Goal: Task Accomplishment & Management: Manage account settings

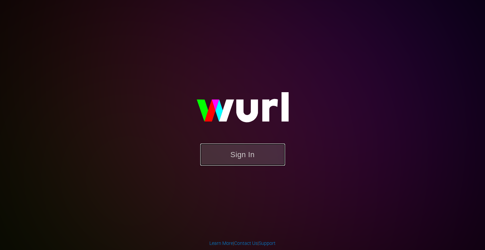
click at [241, 153] on button "Sign In" at bounding box center [242, 154] width 85 height 22
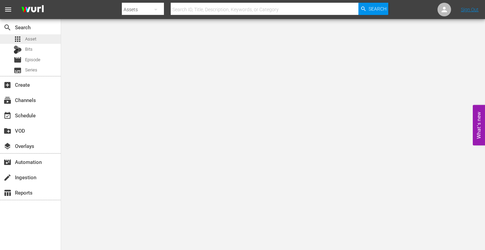
click at [27, 38] on span "Asset" at bounding box center [30, 39] width 11 height 7
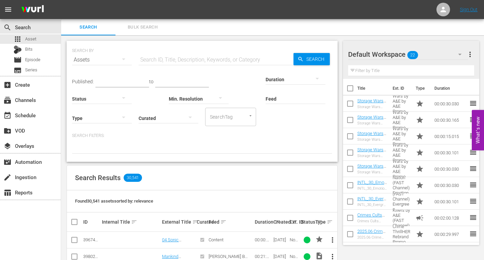
click at [137, 26] on span "Bulk Search" at bounding box center [142, 27] width 46 height 8
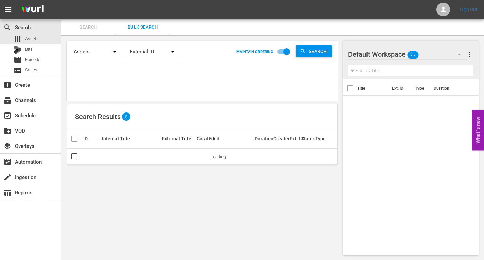
click at [89, 70] on textarea at bounding box center [203, 77] width 258 height 31
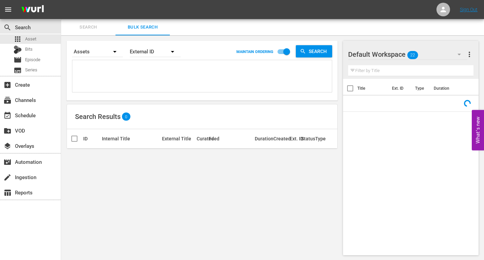
paste textarea "Title ID Product duration Type Trailer campaign title Storage Wars GM Make That…"
type textarea "Title ID Product duration Type Trailer campaign title Storage Wars GM Make That…"
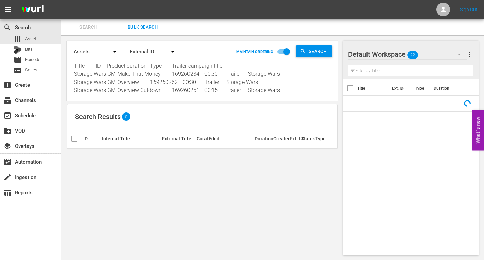
scroll to position [1, 0]
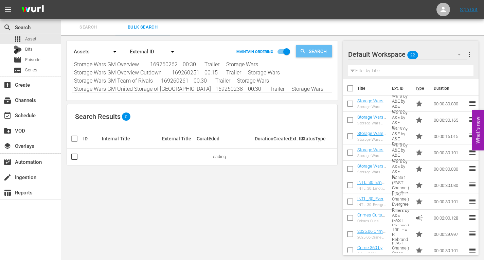
type textarea "Title ID Product duration Type Trailer campaign title Storage Wars GM Make That…"
click at [313, 50] on span "Search" at bounding box center [319, 51] width 26 height 12
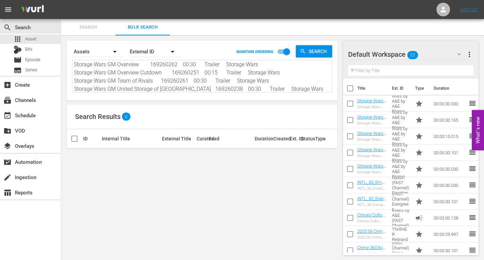
click at [172, 51] on icon "button" at bounding box center [172, 52] width 3 height 2
click at [146, 81] on div "Wurl ID" at bounding box center [151, 81] width 27 height 11
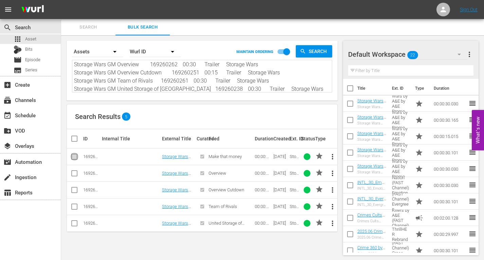
click at [74, 156] on input "checkbox" at bounding box center [74, 158] width 8 height 8
checkbox input "true"
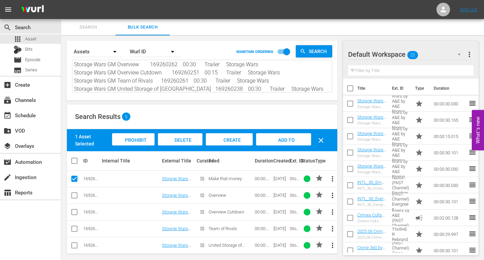
click at [75, 160] on input "checkbox" at bounding box center [77, 160] width 14 height 8
checkbox input "true"
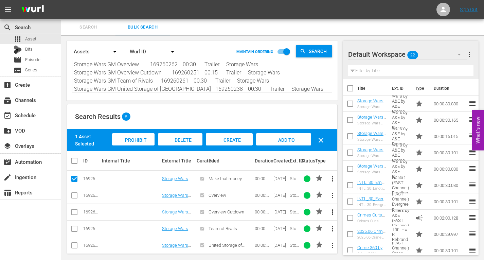
checkbox input "true"
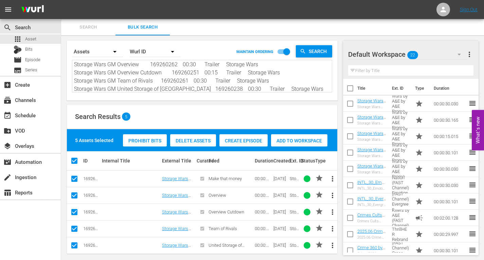
click at [468, 52] on span "more_vert" at bounding box center [469, 54] width 8 height 8
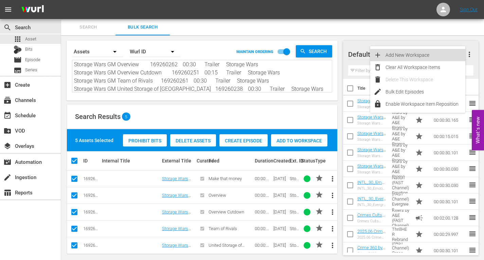
click at [394, 56] on div "Add New Workspace" at bounding box center [425, 55] width 80 height 12
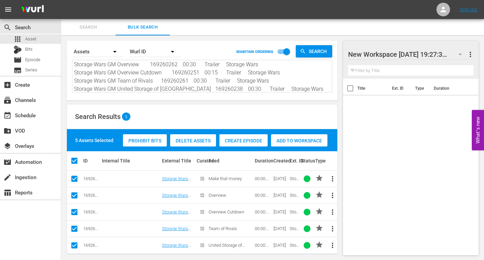
drag, startPoint x: 349, startPoint y: 54, endPoint x: 439, endPoint y: 53, distance: 89.6
click at [439, 53] on div at bounding box center [405, 54] width 115 height 17
drag, startPoint x: 349, startPoint y: 53, endPoint x: 486, endPoint y: 51, distance: 137.5
click at [484, 51] on html "menu Sign Out search Search apps Asset Bits movie Episode subtitles Series add_…" at bounding box center [242, 130] width 484 height 260
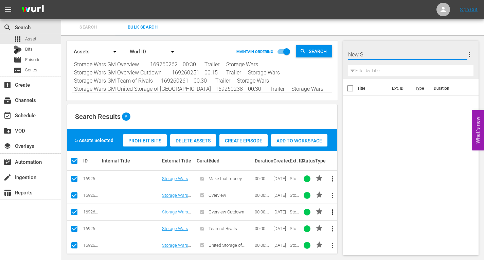
scroll to position [0, 0]
click at [410, 52] on input "STORAGE WARS" at bounding box center [407, 54] width 119 height 16
type input "STORAGE WARS [DATE]"
click at [281, 141] on span "Add to Workspace" at bounding box center [299, 140] width 56 height 5
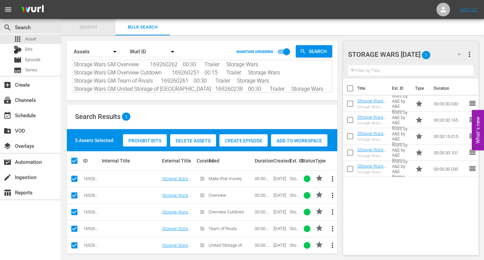
click at [87, 28] on span "Search" at bounding box center [88, 27] width 46 height 8
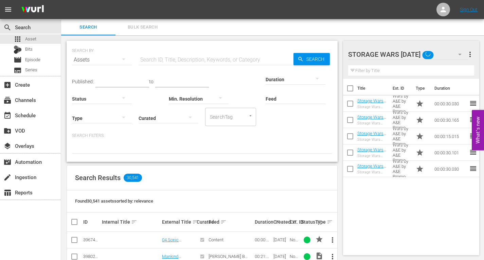
click at [160, 61] on input "text" at bounding box center [216, 60] width 155 height 16
type input "Storage Wars"
click at [166, 83] on input "text" at bounding box center [182, 82] width 54 height 10
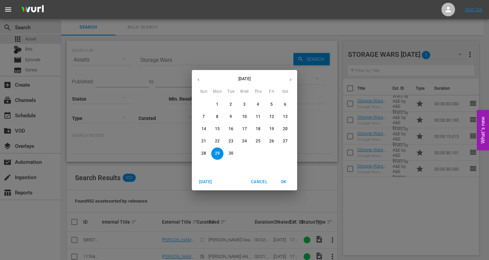
click at [230, 152] on p "30" at bounding box center [230, 153] width 5 height 6
type input "Sep 30, 2025"
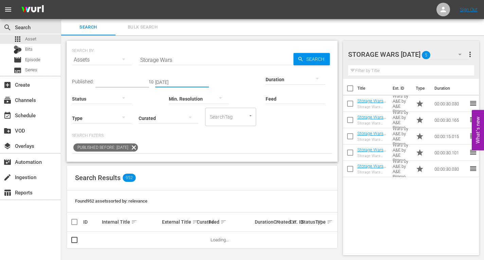
click at [220, 99] on icon "button" at bounding box center [220, 98] width 8 height 8
click at [293, 143] on div "4k (3840 x 2160) FHD (1920 x 1080) HD (1280 x 720) SD (640 × 480)" at bounding box center [242, 130] width 484 height 260
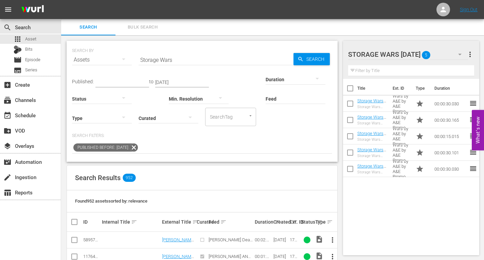
click at [122, 58] on icon "button" at bounding box center [123, 59] width 3 height 2
click at [122, 58] on div "Channels Series Episodes Bits Assets" at bounding box center [242, 130] width 484 height 260
click at [135, 24] on span "Bulk Search" at bounding box center [142, 27] width 46 height 8
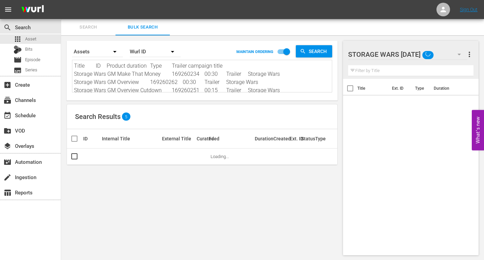
click at [84, 26] on span "Search" at bounding box center [88, 27] width 46 height 8
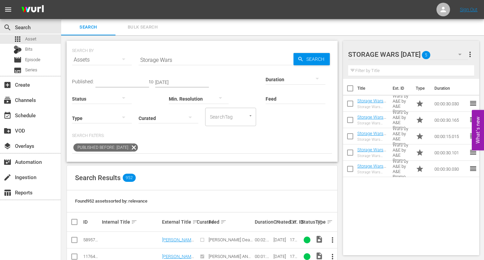
click at [138, 145] on icon at bounding box center [133, 147] width 9 height 9
click at [316, 78] on icon "button" at bounding box center [317, 78] width 8 height 8
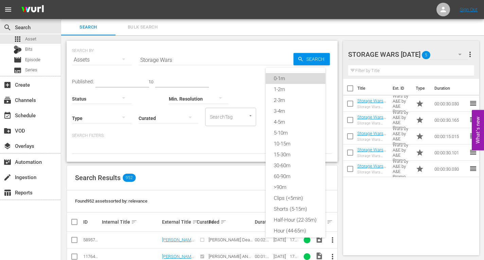
click at [284, 79] on div "0-1m" at bounding box center [295, 78] width 60 height 11
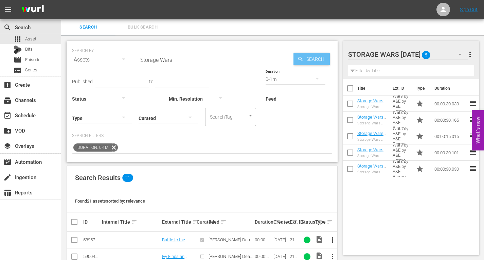
click at [305, 57] on span "Search" at bounding box center [316, 59] width 26 height 12
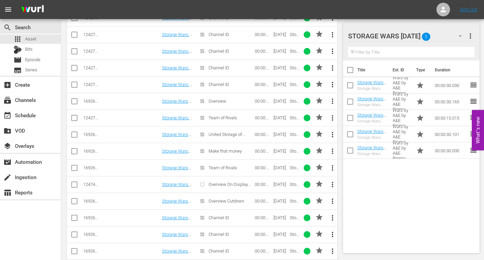
scroll to position [333, 0]
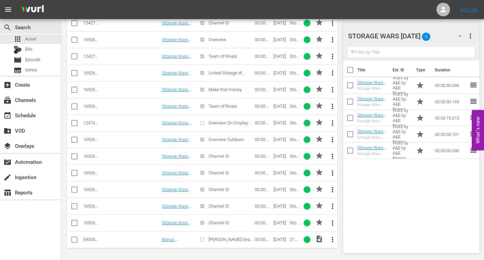
click at [75, 222] on input "checkbox" at bounding box center [74, 224] width 8 height 8
checkbox input "true"
click at [74, 205] on input "checkbox" at bounding box center [74, 207] width 8 height 8
checkbox input "true"
click at [73, 185] on icon at bounding box center [74, 189] width 8 height 8
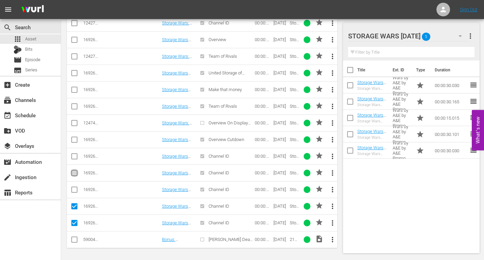
click at [75, 172] on input "checkbox" at bounding box center [74, 174] width 8 height 8
checkbox input "true"
click at [74, 190] on input "checkbox" at bounding box center [74, 191] width 8 height 8
checkbox input "true"
click at [75, 157] on input "checkbox" at bounding box center [74, 157] width 8 height 8
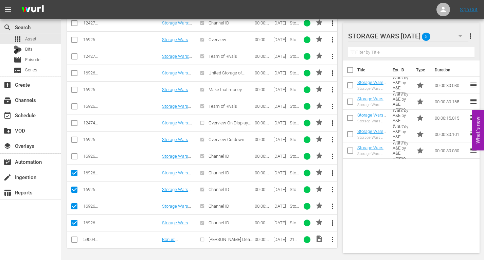
checkbox input "true"
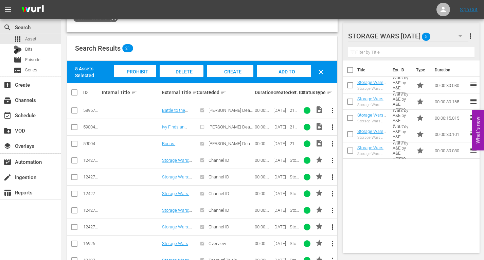
scroll to position [61, 0]
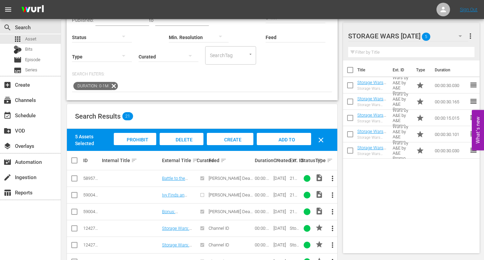
click at [274, 140] on span "Add to Workspace" at bounding box center [283, 146] width 33 height 18
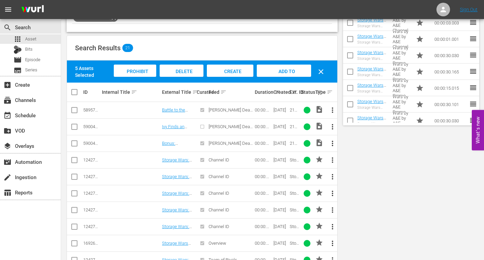
scroll to position [0, 0]
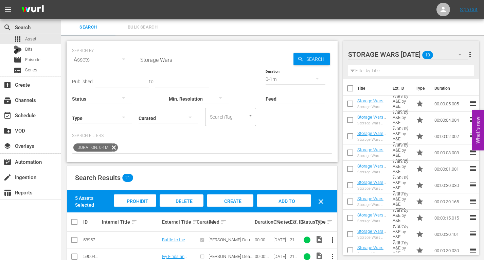
click at [319, 77] on icon "button" at bounding box center [317, 78] width 8 height 8
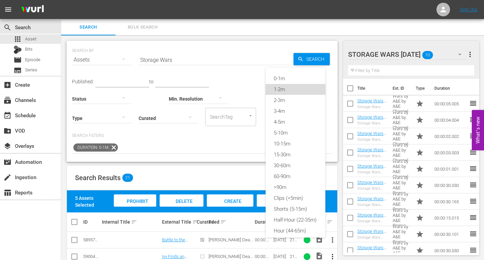
click at [278, 89] on div "1-2m" at bounding box center [295, 89] width 60 height 11
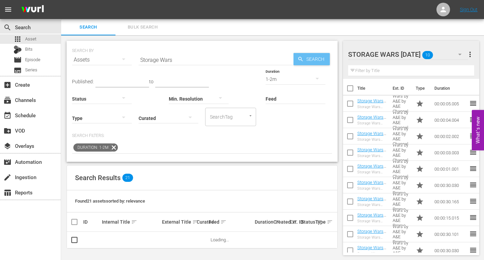
click at [306, 56] on span "Search" at bounding box center [316, 59] width 26 height 12
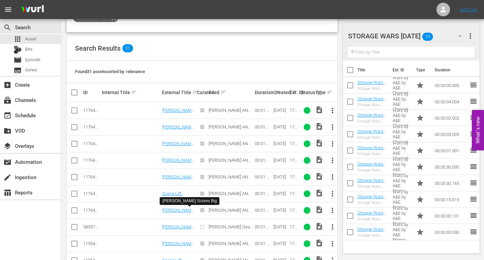
scroll to position [231, 0]
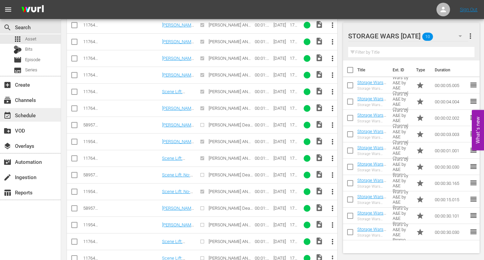
click at [21, 114] on div "event_available Schedule" at bounding box center [19, 114] width 38 height 6
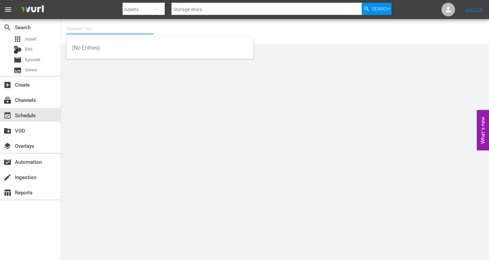
click at [98, 29] on input "text" at bounding box center [110, 29] width 87 height 16
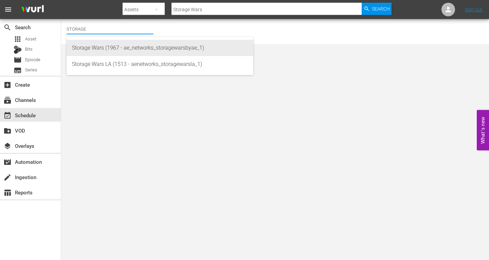
click at [88, 49] on div "Storage Wars (1967 - ae_networks_storagewarsbyae_1)" at bounding box center [160, 48] width 176 height 16
type input "Storage Wars (1967 - ae_networks_storagewarsbyae_1)"
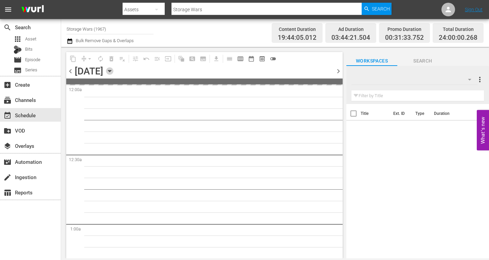
click at [113, 70] on icon "button" at bounding box center [109, 70] width 7 height 7
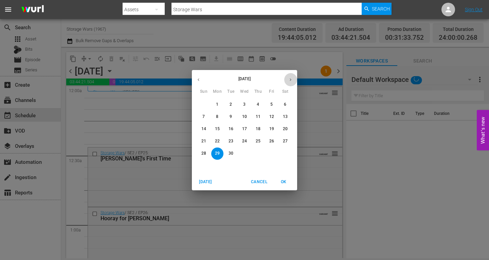
click at [293, 78] on button "button" at bounding box center [290, 79] width 13 height 13
click at [216, 142] on p "20" at bounding box center [217, 141] width 5 height 6
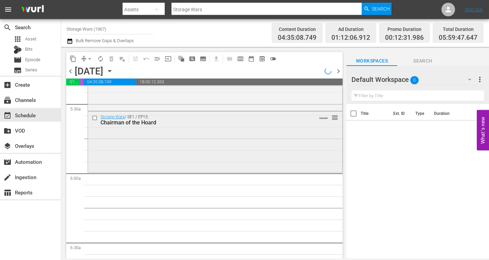
scroll to position [781, 0]
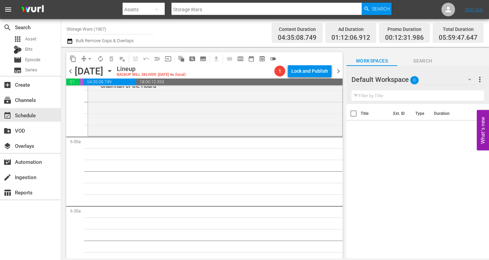
click at [136, 114] on div "Storage Wars / SE1 / EP15: Chairman of the Hoard VARIANT reorder" at bounding box center [215, 105] width 254 height 60
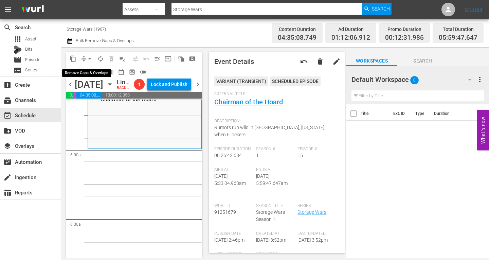
click at [90, 57] on span "arrow_drop_down" at bounding box center [89, 58] width 7 height 7
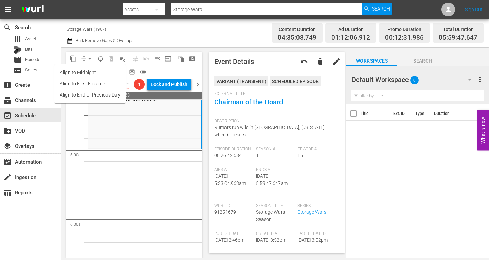
click at [75, 71] on li "Align to Midnight" at bounding box center [89, 72] width 71 height 11
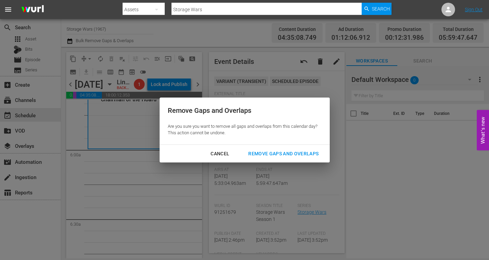
drag, startPoint x: 268, startPoint y: 151, endPoint x: 209, endPoint y: 151, distance: 58.7
click at [268, 151] on div "Remove Gaps and Overlaps" at bounding box center [283, 153] width 81 height 8
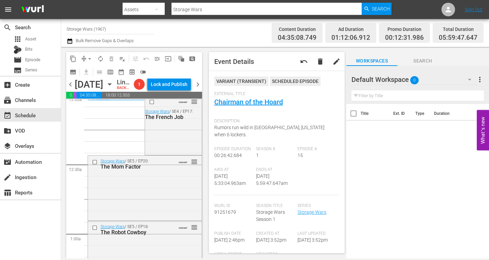
scroll to position [0, 0]
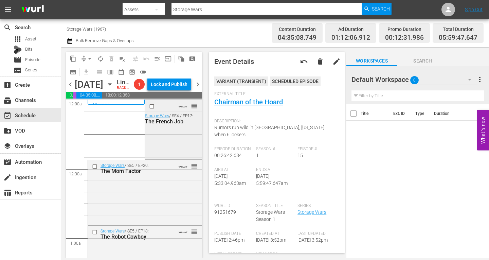
click at [155, 150] on div "VARIANT reorder Storage Wars / SE4 / EP17: The French Job" at bounding box center [173, 129] width 56 height 58
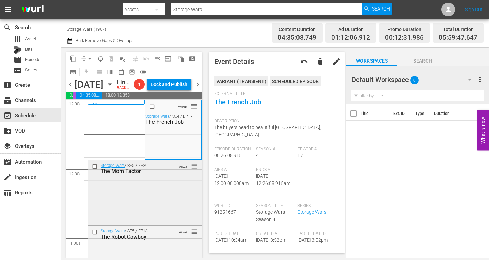
click at [164, 199] on div "Storage Wars / SE5 / EP20: The Mom Factor VARIANT reorder" at bounding box center [145, 191] width 114 height 63
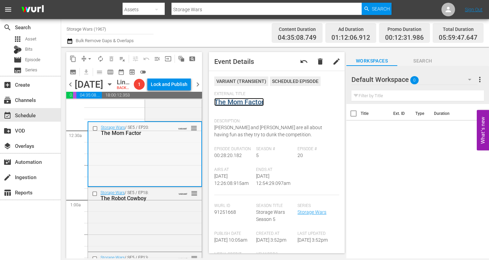
scroll to position [68, 0]
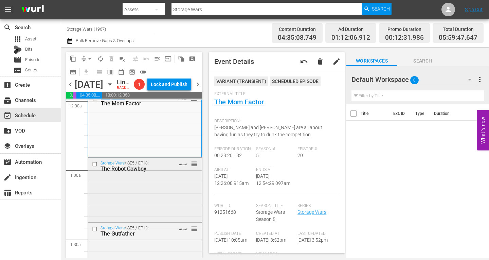
click at [173, 194] on div "Storage Wars / SE5 / EP18: The Robot Cowboy VARIANT reorder" at bounding box center [145, 189] width 114 height 63
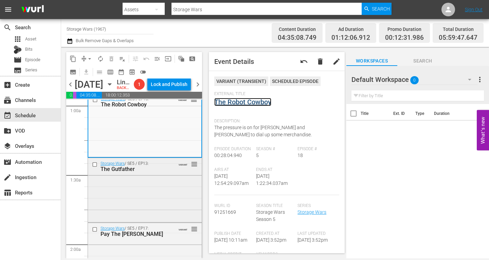
scroll to position [136, 0]
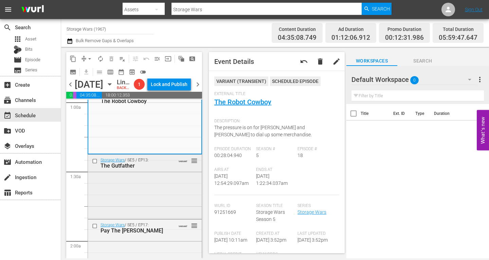
click at [129, 200] on div "Storage Wars / SE5 / EP13: The Gutfather VARIANT reorder" at bounding box center [145, 185] width 114 height 62
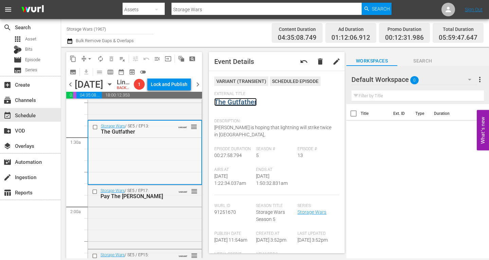
scroll to position [204, 0]
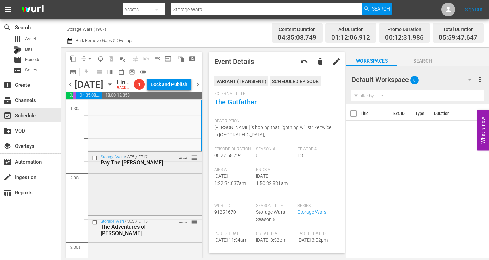
click at [143, 191] on div "Storage Wars / SE5 / EP17: Pay The Dan VARIANT reorder" at bounding box center [145, 182] width 114 height 62
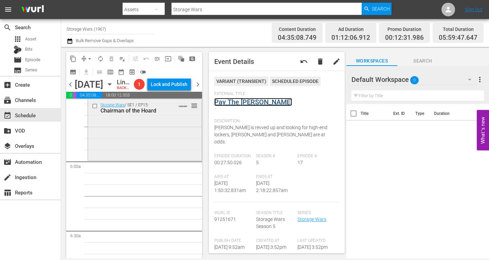
scroll to position [781, 0]
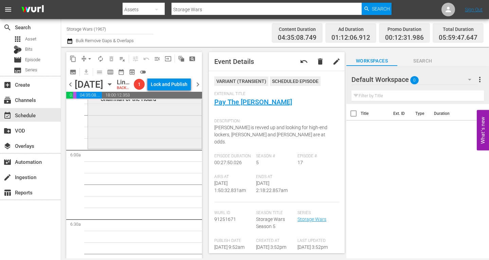
click at [114, 137] on div "Storage Wars / SE1 / EP15: Chairman of the Hoard VARIANT reorder" at bounding box center [145, 118] width 114 height 60
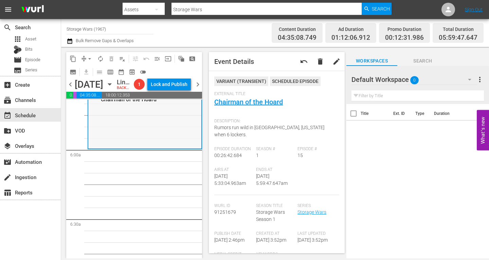
click at [128, 130] on div "Storage Wars / SE1 / EP15: Chairman of the Hoard VARIANT reorder" at bounding box center [144, 118] width 113 height 60
click at [91, 59] on span "arrow_drop_down" at bounding box center [89, 58] width 7 height 7
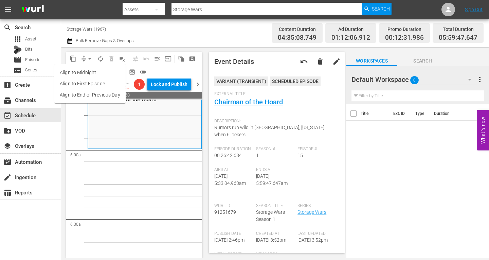
click at [89, 71] on li "Align to Midnight" at bounding box center [89, 72] width 71 height 11
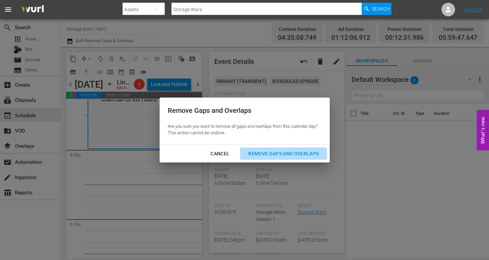
click at [293, 153] on div "Remove Gaps and Overlaps" at bounding box center [283, 153] width 81 height 8
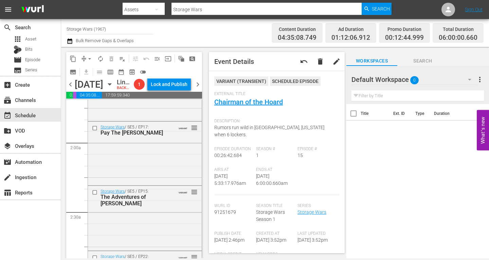
scroll to position [0, 0]
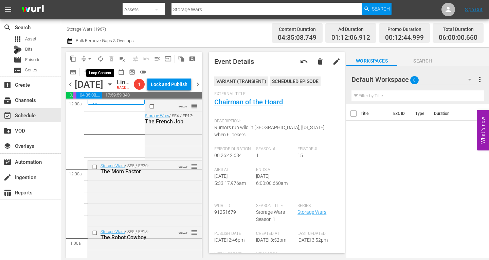
click at [102, 59] on span "autorenew_outlined" at bounding box center [100, 58] width 7 height 7
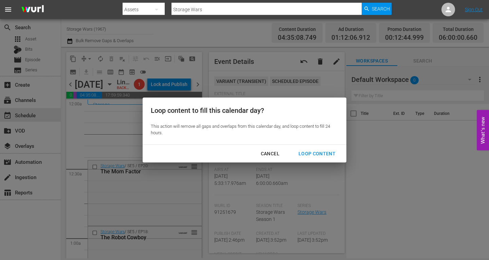
click at [310, 152] on div "Loop Content" at bounding box center [317, 153] width 48 height 8
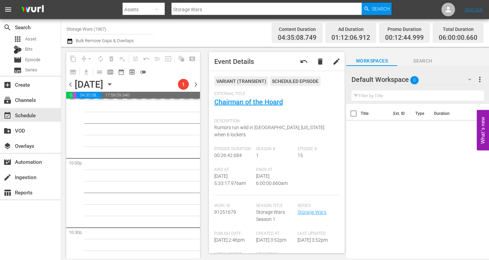
scroll to position [3177, 0]
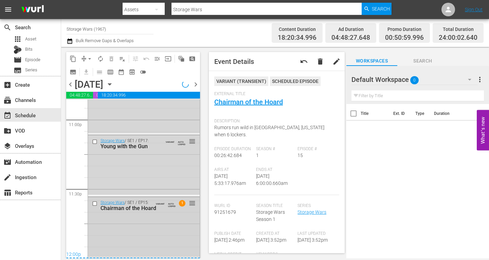
click at [153, 235] on div "Storage Wars / SE1 / EP15: Chairman of the Hoard VARIANT AUTO-LOOPED 1 reorder" at bounding box center [144, 227] width 112 height 60
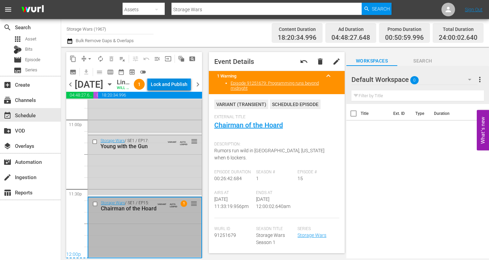
click at [178, 84] on div "Lock and Publish" at bounding box center [169, 84] width 37 height 12
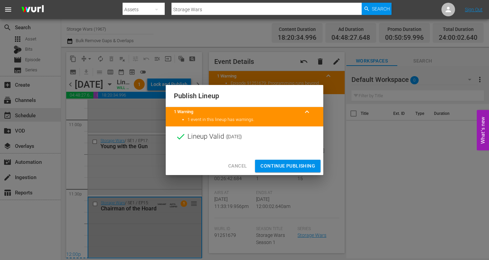
click at [273, 165] on span "Continue Publishing" at bounding box center [287, 166] width 55 height 8
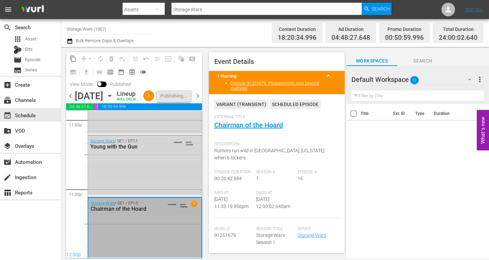
click at [196, 100] on span "chevron_right" at bounding box center [197, 96] width 8 height 8
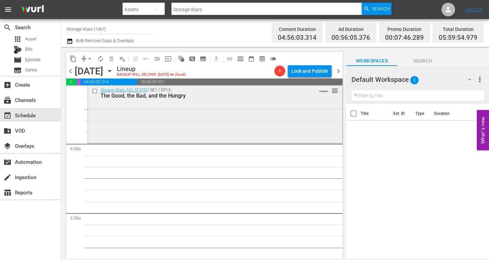
scroll to position [781, 0]
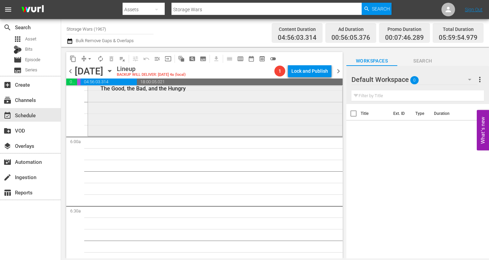
click at [132, 117] on div "Storage Wars: Texas / SE1 / EP13: The Good, the Bad, and the Hungry VARIANT reo…" at bounding box center [215, 105] width 254 height 57
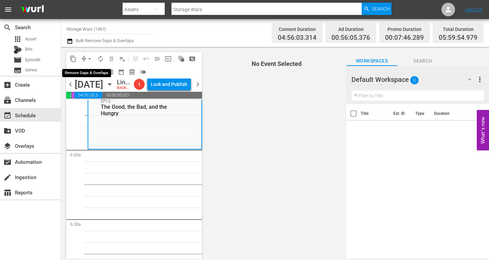
click at [90, 58] on span "arrow_drop_down" at bounding box center [89, 58] width 7 height 7
click at [87, 71] on li "Align to Midnight" at bounding box center [90, 72] width 56 height 11
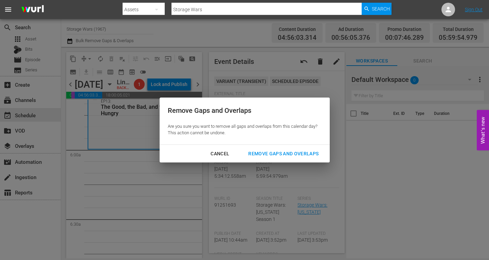
click at [270, 152] on div "Remove Gaps and Overlaps" at bounding box center [283, 153] width 81 height 8
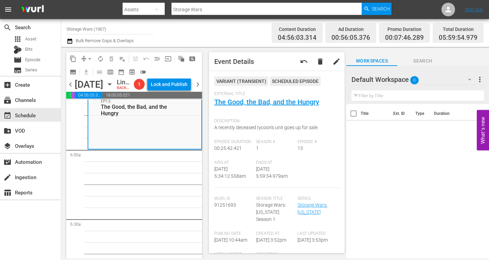
click at [123, 141] on div "Storage Wars: Texas / SE1 / EP13: The Good, the Bad, and the Hungry VARIANT reo…" at bounding box center [144, 119] width 113 height 57
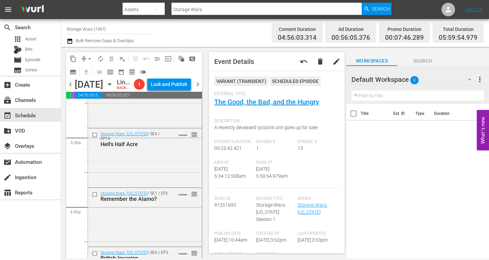
scroll to position [0, 0]
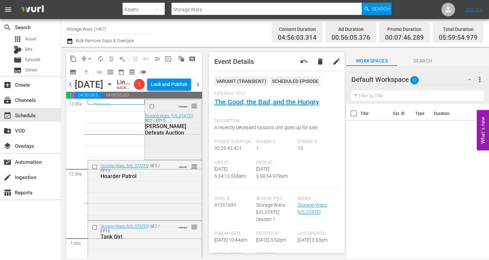
click at [187, 151] on div "VARIANT reorder Storage Wars: Texas / SE2 / EP15: Mary Defeats Auction" at bounding box center [173, 129] width 56 height 58
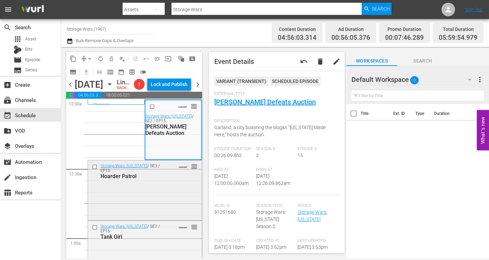
click at [165, 182] on div "Storage Wars: Texas / SE3 / EP15: Hoarder Patrol VARIANT reorder" at bounding box center [145, 170] width 114 height 21
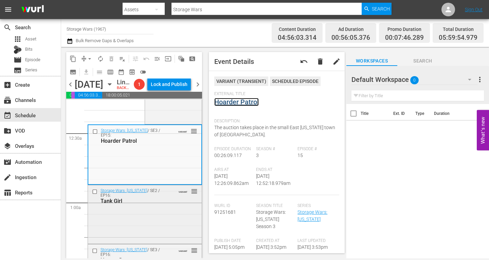
scroll to position [68, 0]
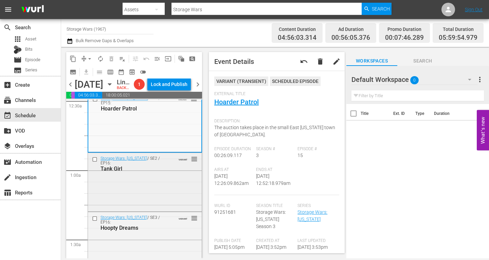
click at [172, 184] on div "Storage Wars: Texas / SE2 / EP16: Tank Girl VARIANT reorder" at bounding box center [145, 181] width 114 height 57
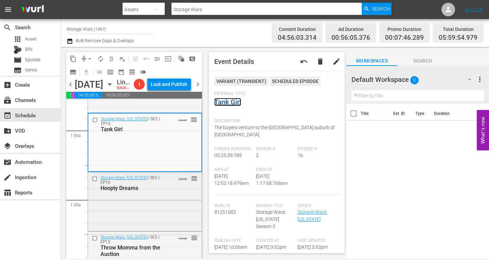
scroll to position [136, 0]
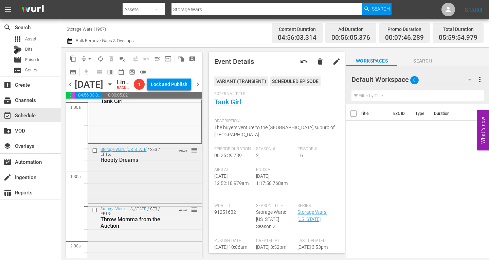
click at [149, 177] on div "Storage Wars: Texas / SE3 / EP16: Hoopty Dreams VARIANT reorder" at bounding box center [145, 172] width 114 height 57
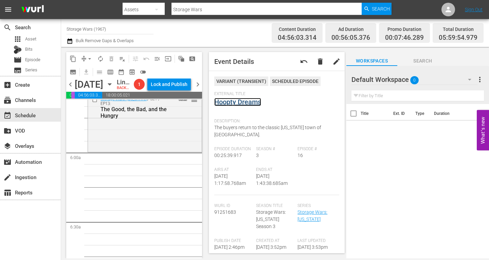
scroll to position [781, 0]
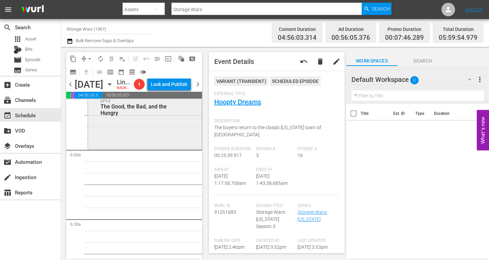
click at [136, 148] on div "Storage Wars: Texas / SE1 / EP13: The Good, the Bad, and the Hungry VARIANT reo…" at bounding box center [145, 119] width 114 height 57
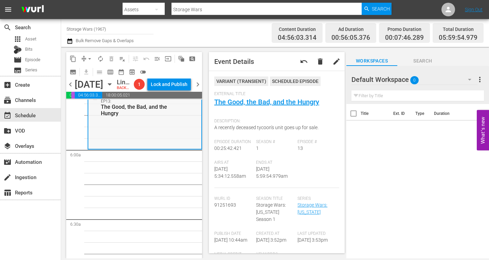
click at [131, 131] on div "Storage Wars: Texas / SE1 / EP13: The Good, the Bad, and the Hungry VARIANT reo…" at bounding box center [144, 119] width 113 height 57
click at [89, 56] on span "arrow_drop_down" at bounding box center [89, 58] width 7 height 7
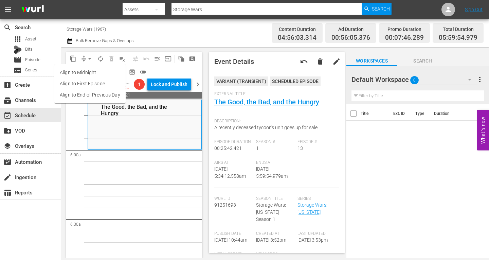
click at [80, 70] on li "Align to Midnight" at bounding box center [89, 72] width 71 height 11
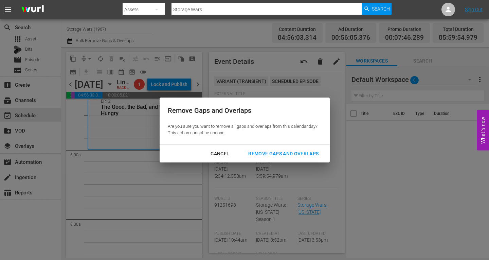
drag, startPoint x: 266, startPoint y: 151, endPoint x: 250, endPoint y: 134, distance: 23.5
click at [265, 151] on div "Remove Gaps and Overlaps" at bounding box center [283, 153] width 81 height 8
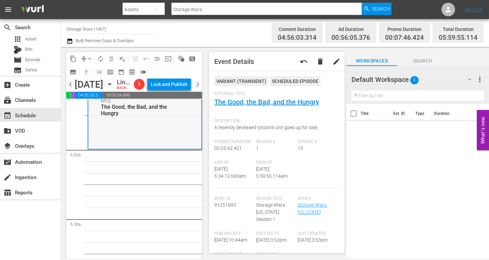
drag, startPoint x: 153, startPoint y: 141, endPoint x: 125, endPoint y: 92, distance: 55.8
click at [152, 140] on div "Storage Wars: Texas / SE1 / EP13: The Good, the Bad, and the Hungry VARIANT reo…" at bounding box center [144, 119] width 113 height 57
click at [91, 58] on span "arrow_drop_down" at bounding box center [89, 58] width 7 height 7
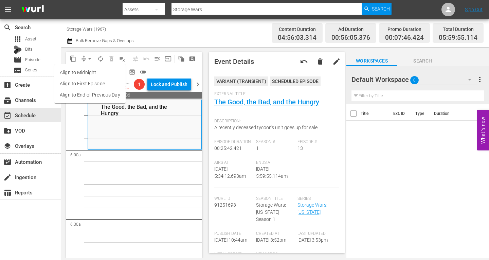
click at [93, 70] on li "Align to Midnight" at bounding box center [89, 72] width 71 height 11
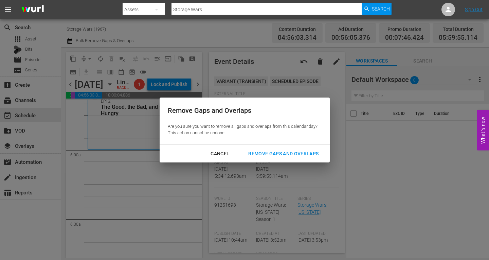
click at [287, 152] on div "Remove Gaps and Overlaps" at bounding box center [283, 153] width 81 height 8
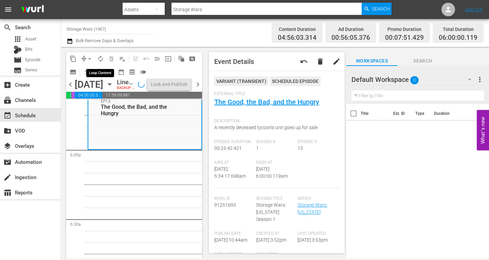
click at [99, 58] on span "autorenew_outlined" at bounding box center [100, 58] width 7 height 7
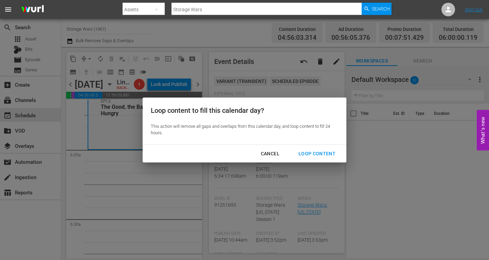
click at [305, 153] on div "Loop Content" at bounding box center [317, 153] width 48 height 8
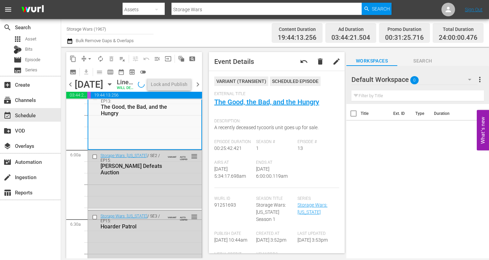
scroll to position [832, 0]
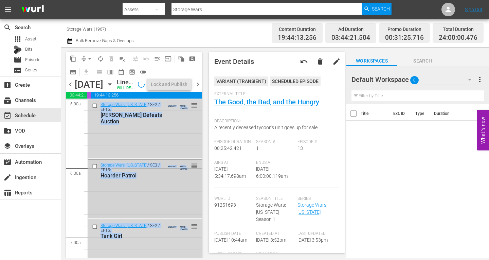
click at [176, 208] on div "Storage Wars: Texas / SE3 / EP15: Hoarder Patrol VARIANT AUTO-LOOPED reorder" at bounding box center [145, 189] width 114 height 58
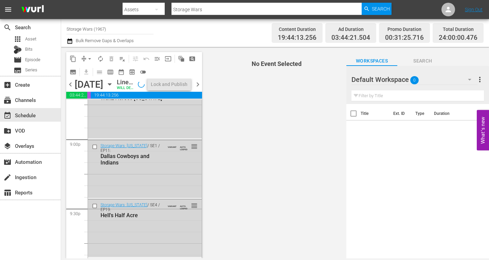
scroll to position [3177, 0]
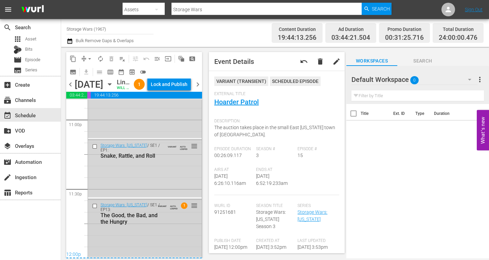
click at [179, 244] on div "Storage Wars: Texas / SE1 / EP13: The Good, the Bad, and the Hungry VARIANT AUT…" at bounding box center [145, 227] width 114 height 57
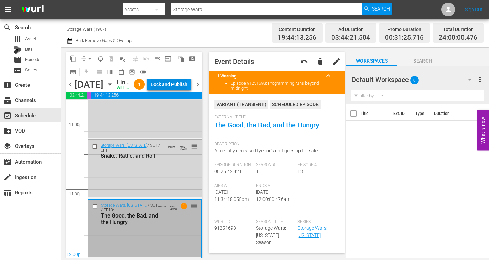
click at [174, 84] on div "Lock and Publish" at bounding box center [169, 84] width 37 height 12
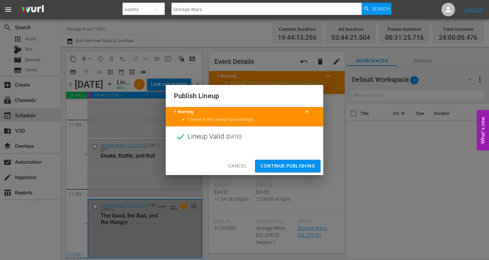
click at [272, 165] on span "Continue Publishing" at bounding box center [287, 166] width 55 height 8
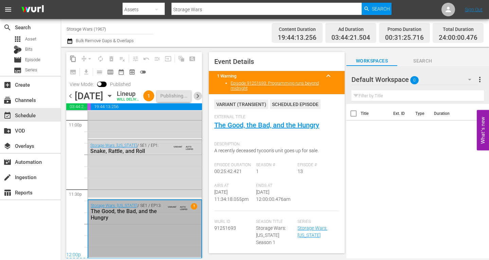
click at [199, 100] on span "chevron_right" at bounding box center [197, 96] width 8 height 8
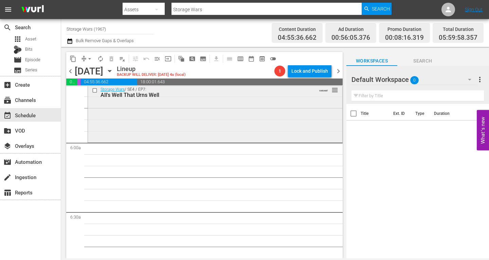
scroll to position [743, 0]
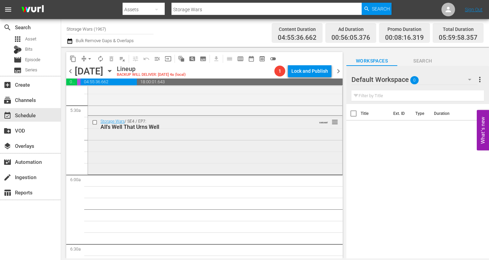
click at [132, 142] on div "Storage Wars / SE4 / EP7: All's Well That Urns Well VARIANT reorder" at bounding box center [215, 144] width 254 height 57
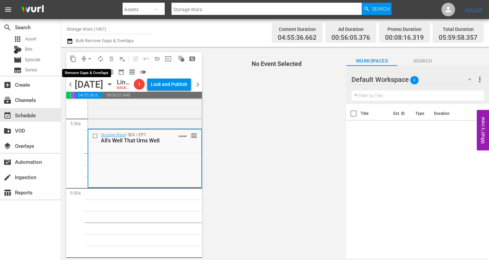
click at [89, 57] on span "arrow_drop_down" at bounding box center [89, 58] width 7 height 7
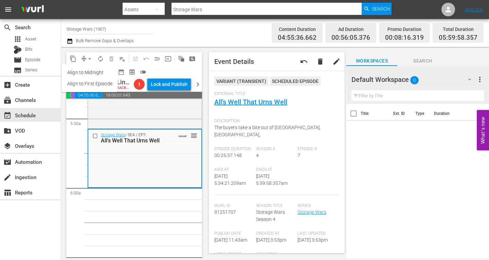
click at [82, 69] on li "Align to Midnight" at bounding box center [90, 72] width 56 height 11
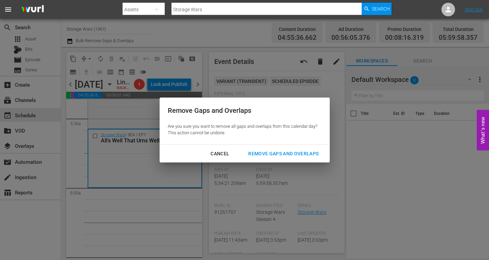
click at [266, 152] on div "Remove Gaps and Overlaps" at bounding box center [283, 153] width 81 height 8
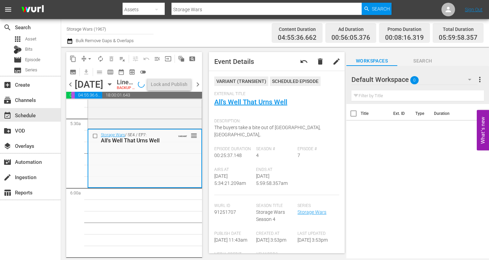
scroll to position [731, 0]
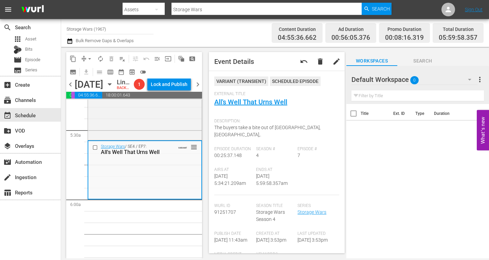
click at [155, 185] on div "Storage Wars / SE4 / EP7: All's Well That Urns Well VARIANT reorder" at bounding box center [144, 169] width 113 height 57
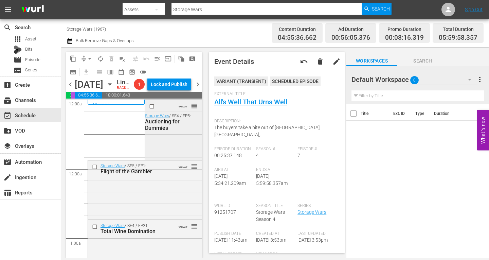
click at [158, 153] on div "VARIANT reorder Storage Wars / SE4 / EP5: Auctioning for Dummies" at bounding box center [173, 129] width 56 height 58
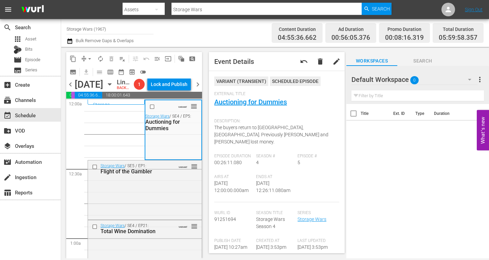
click at [471, 79] on icon "button" at bounding box center [469, 79] width 8 height 8
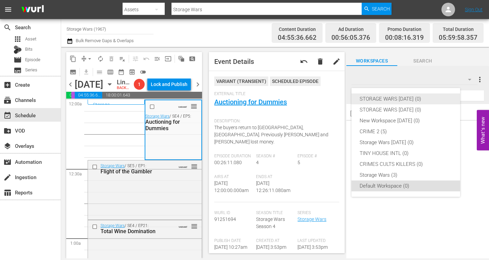
click at [404, 96] on div "STORAGE WARS OCT 20 25 (0)" at bounding box center [405, 98] width 92 height 11
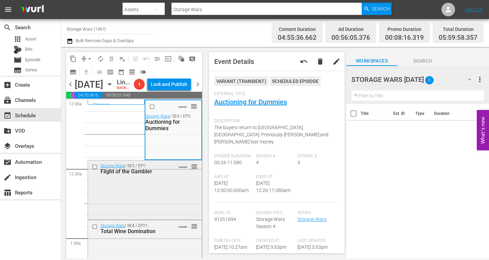
click at [159, 174] on div "Flight of the Gambler" at bounding box center [135, 171] width 70 height 6
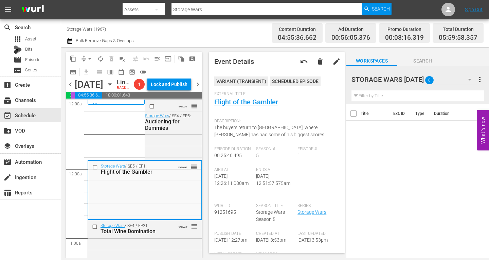
click at [469, 80] on icon "button" at bounding box center [469, 80] width 3 height 2
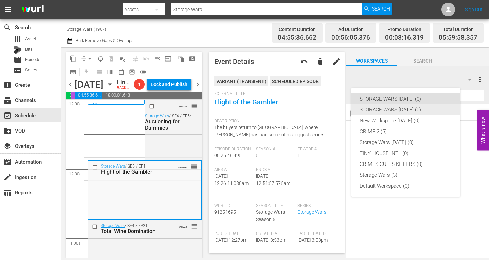
click at [419, 107] on div "STORAGE WARS SEPT 23 (0)" at bounding box center [405, 109] width 92 height 11
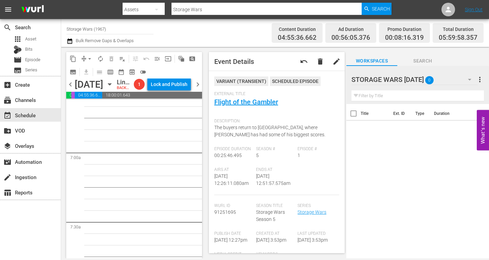
scroll to position [781, 0]
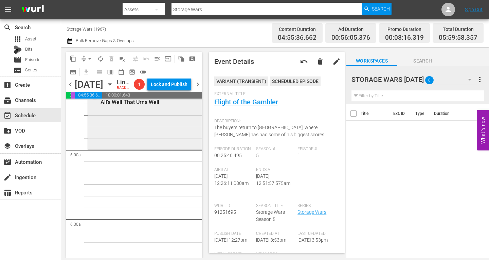
click at [126, 138] on div "Storage Wars / SE4 / EP7: All's Well That Urns Well VARIANT reorder" at bounding box center [145, 119] width 114 height 57
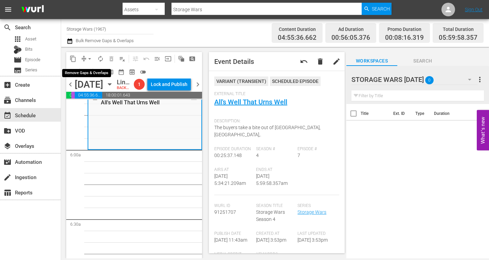
click at [92, 58] on span "arrow_drop_down" at bounding box center [89, 58] width 7 height 7
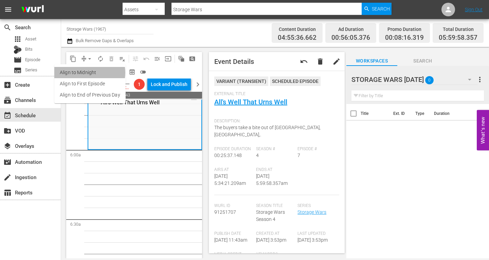
click at [86, 72] on li "Align to Midnight" at bounding box center [89, 72] width 71 height 11
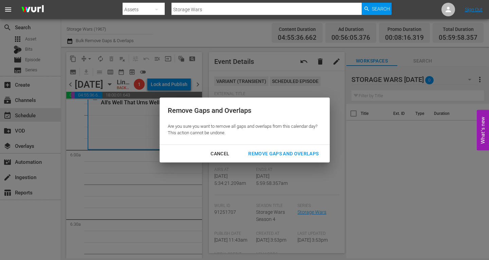
click at [255, 154] on div "Remove Gaps and Overlaps" at bounding box center [283, 153] width 81 height 8
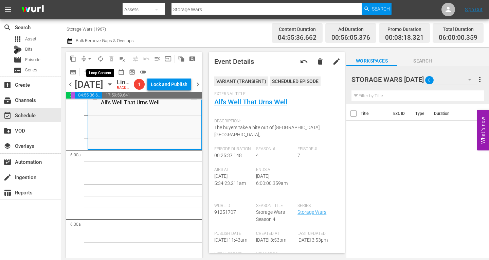
click at [101, 58] on span "autorenew_outlined" at bounding box center [100, 58] width 7 height 7
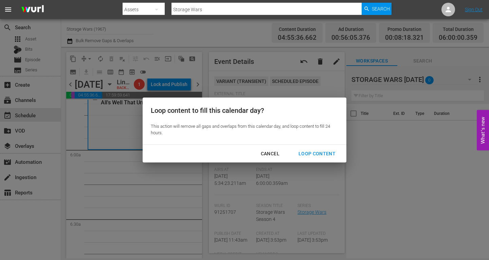
click at [314, 154] on div "Loop Content" at bounding box center [317, 153] width 48 height 8
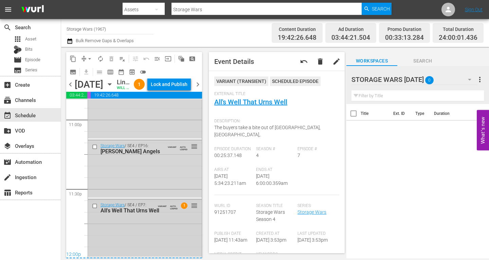
scroll to position [3177, 0]
click at [150, 229] on div "Storage Wars / SE4 / EP7: All's Well That Urns Well VARIANT AUTO-LOOPED 1 reord…" at bounding box center [145, 227] width 114 height 57
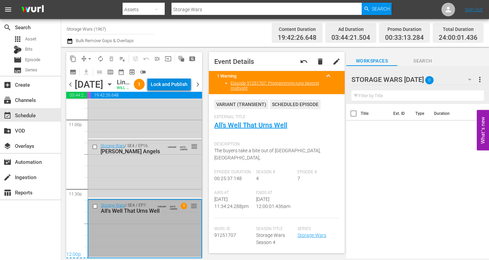
click at [178, 84] on div "Lock and Publish" at bounding box center [169, 84] width 37 height 12
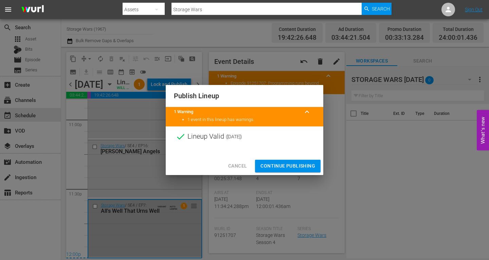
click at [277, 166] on span "Continue Publishing" at bounding box center [287, 166] width 55 height 8
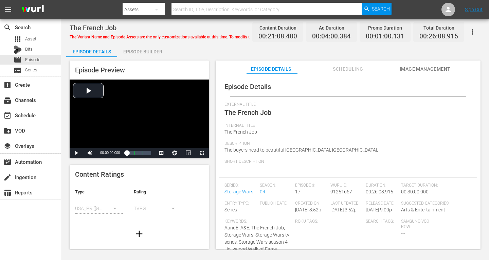
click at [143, 50] on div "Episode Builder" at bounding box center [142, 51] width 51 height 16
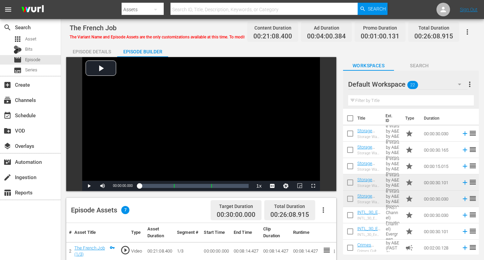
click at [461, 85] on icon "button" at bounding box center [459, 84] width 8 height 8
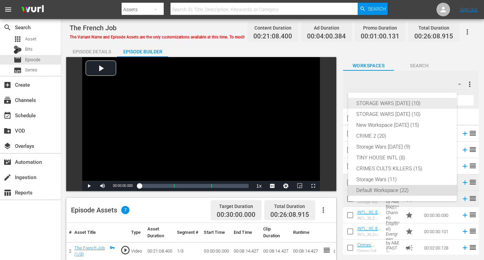
click at [365, 103] on div "STORAGE WARS [DATE] (10)" at bounding box center [402, 103] width 92 height 11
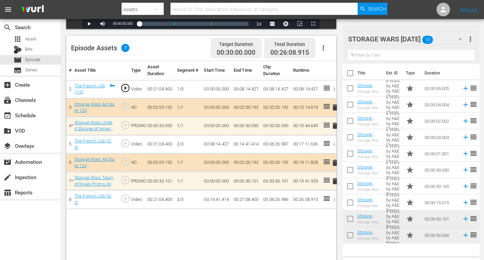
scroll to position [170, 0]
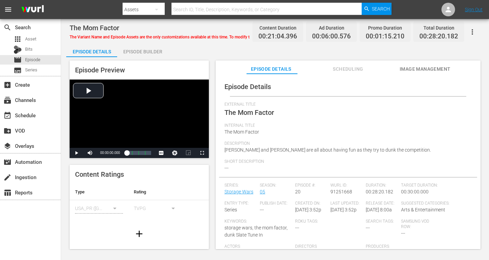
click at [139, 52] on div "Episode Builder" at bounding box center [142, 51] width 51 height 16
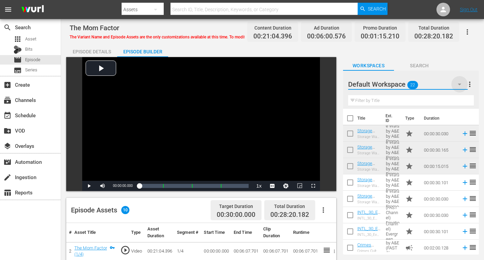
click at [458, 82] on icon "button" at bounding box center [459, 84] width 8 height 8
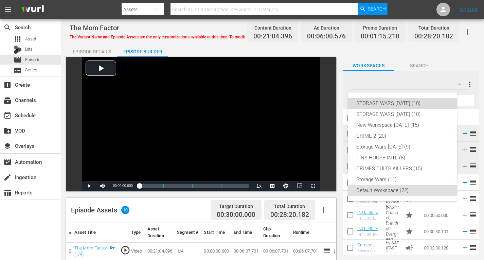
click at [408, 103] on div "STORAGE WARS [DATE] (10)" at bounding box center [402, 103] width 92 height 11
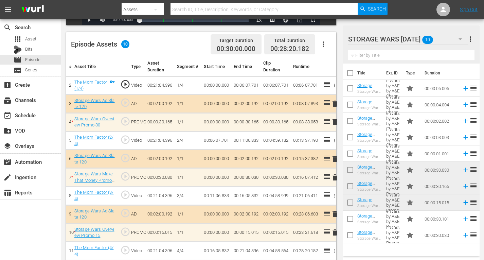
scroll to position [170, 0]
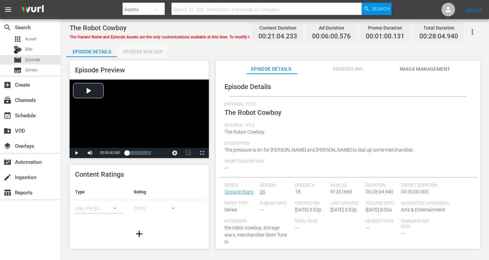
click at [130, 49] on div "Episode Builder" at bounding box center [142, 51] width 51 height 16
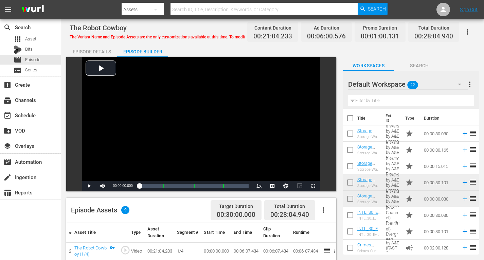
click at [461, 85] on icon "button" at bounding box center [459, 84] width 8 height 8
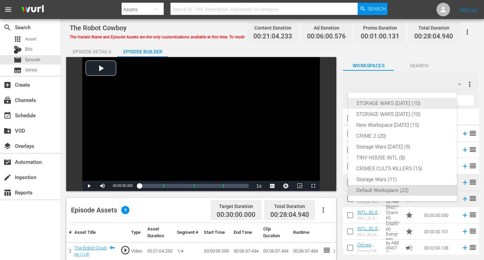
click at [409, 102] on div "STORAGE WARS [DATE] (10)" at bounding box center [402, 103] width 92 height 11
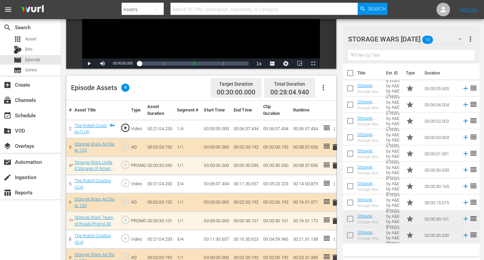
scroll to position [136, 0]
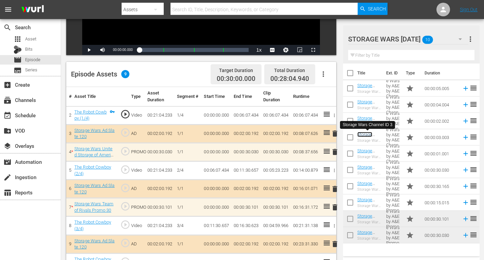
click at [364, 135] on link "Storage Wars Channel ID 3" at bounding box center [367, 142] width 21 height 20
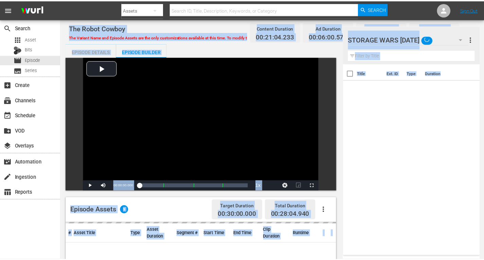
scroll to position [136, 0]
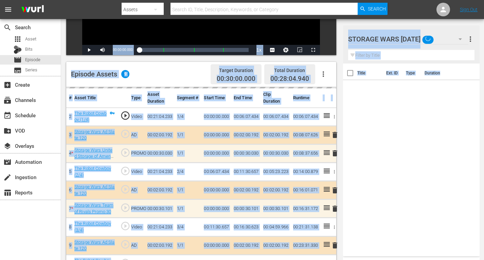
click at [354, 188] on div "Title Ext. ID Type Duration" at bounding box center [411, 158] width 136 height 190
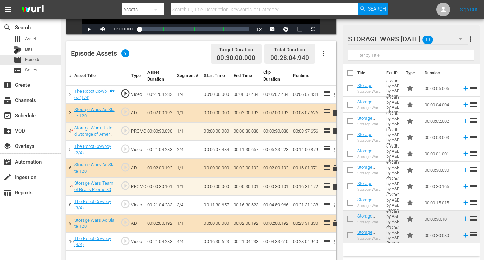
scroll to position [170, 0]
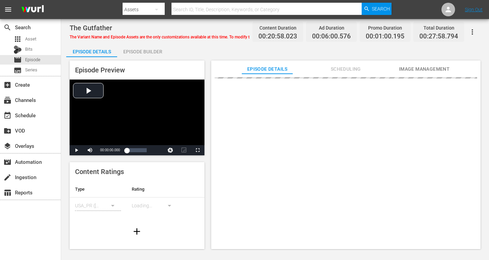
click at [130, 50] on div "Episode Builder" at bounding box center [142, 51] width 51 height 16
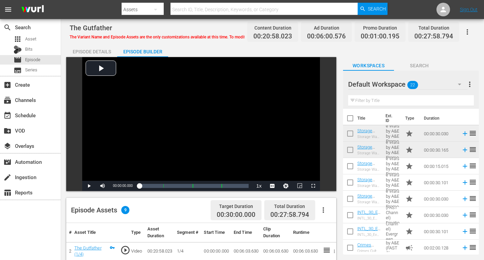
click at [459, 83] on icon "button" at bounding box center [459, 84] width 8 height 8
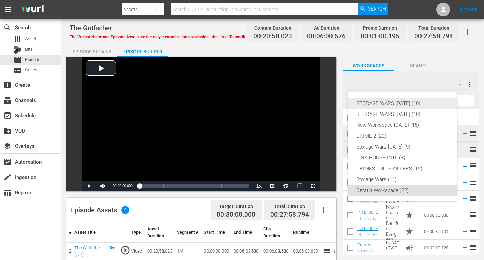
click at [400, 102] on div "STORAGE WARS [DATE] (10)" at bounding box center [402, 103] width 92 height 11
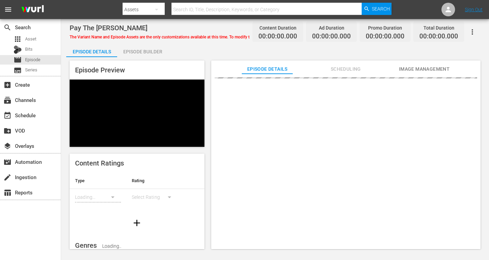
drag, startPoint x: 131, startPoint y: 49, endPoint x: 139, endPoint y: 39, distance: 13.0
click at [131, 49] on div "Episode Builder" at bounding box center [142, 51] width 51 height 16
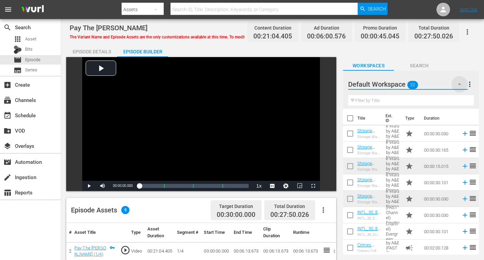
click at [458, 82] on icon "button" at bounding box center [459, 84] width 8 height 8
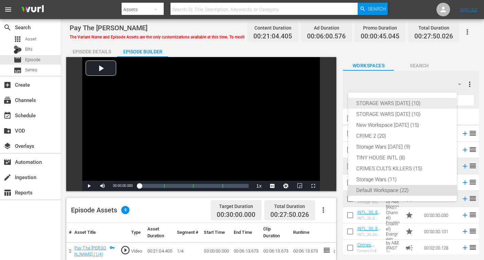
click at [391, 102] on div "STORAGE WARS [DATE] (10)" at bounding box center [402, 103] width 92 height 11
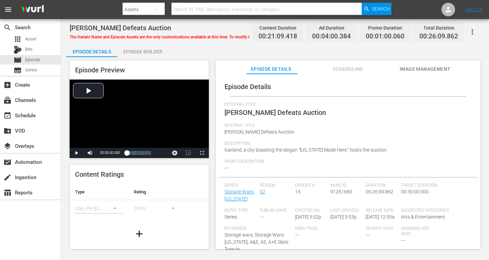
click at [140, 51] on div "Episode Builder" at bounding box center [142, 51] width 51 height 16
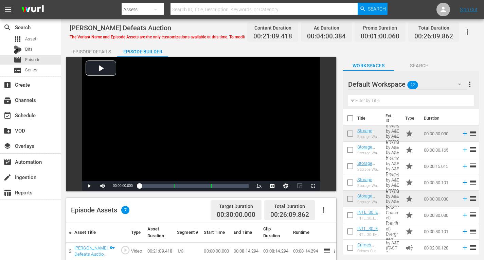
click at [457, 83] on icon "button" at bounding box center [459, 84] width 8 height 8
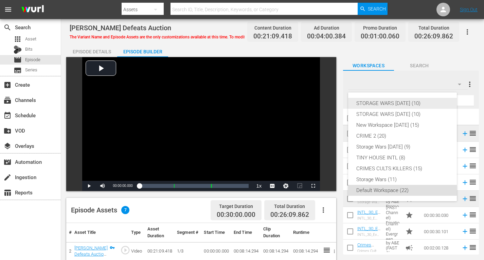
click at [407, 102] on div "STORAGE WARS [DATE] (10)" at bounding box center [402, 103] width 92 height 11
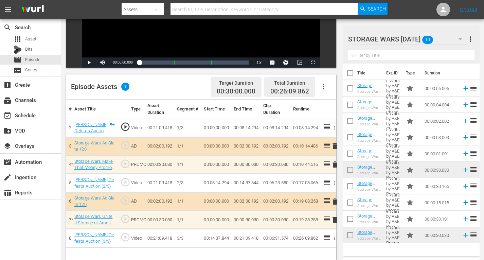
scroll to position [136, 0]
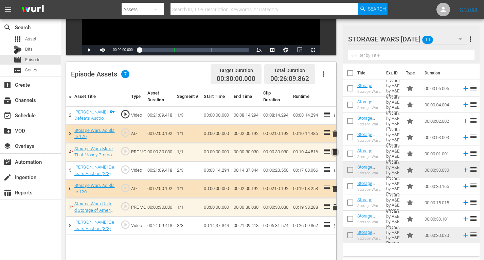
click at [335, 151] on span "delete" at bounding box center [335, 152] width 8 height 8
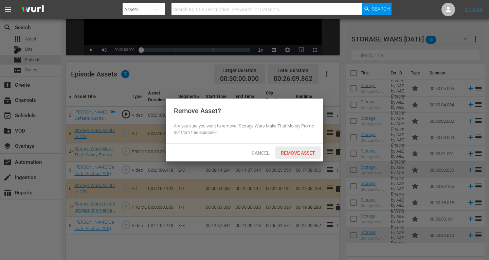
click at [304, 154] on span "Remove Asset" at bounding box center [297, 152] width 45 height 5
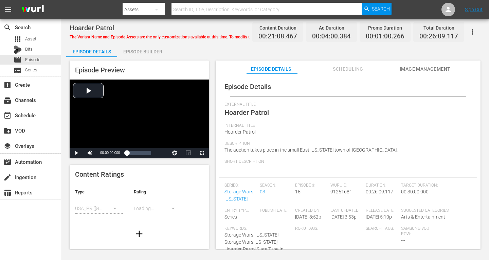
click at [138, 50] on div "Episode Builder" at bounding box center [142, 51] width 51 height 16
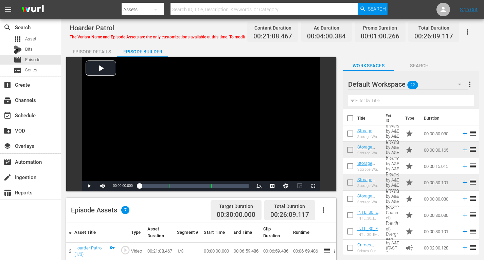
click at [460, 85] on icon "button" at bounding box center [459, 84] width 8 height 8
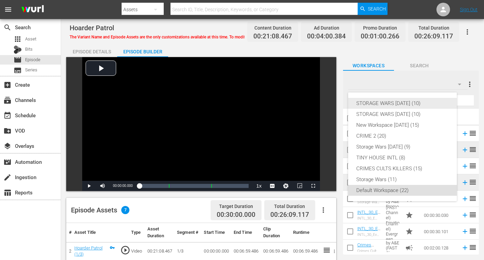
click at [415, 102] on div "STORAGE WARS [DATE] (10)" at bounding box center [402, 103] width 92 height 11
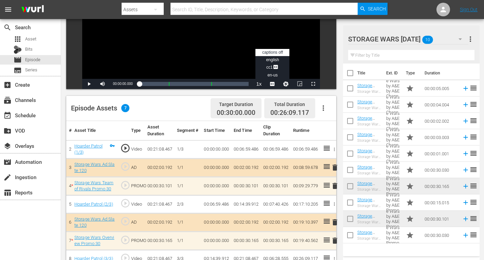
scroll to position [136, 0]
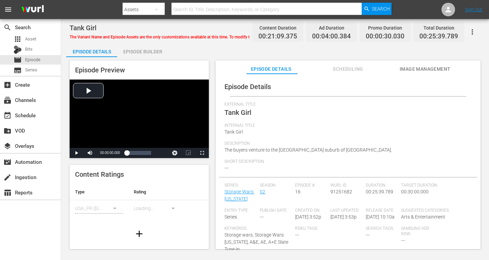
click at [137, 49] on div "Episode Builder" at bounding box center [142, 51] width 51 height 16
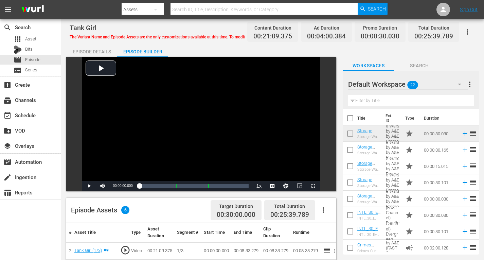
click at [460, 84] on icon "button" at bounding box center [459, 84] width 8 height 8
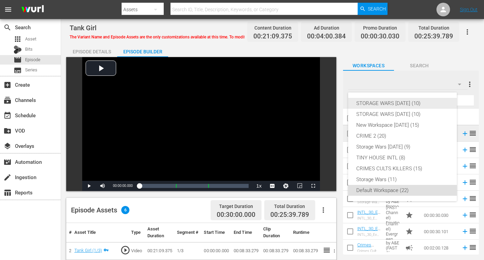
click at [399, 103] on div "STORAGE WARS [DATE] (10)" at bounding box center [402, 103] width 92 height 11
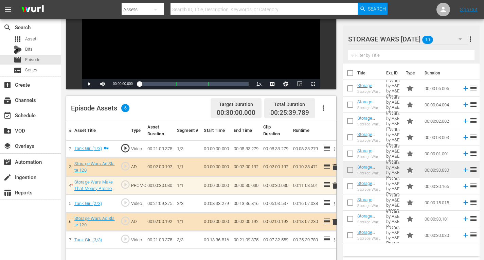
scroll to position [136, 0]
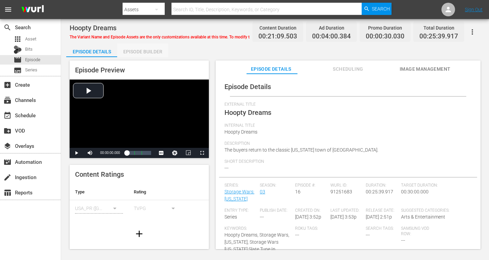
click at [146, 50] on div "Episode Builder" at bounding box center [142, 51] width 51 height 16
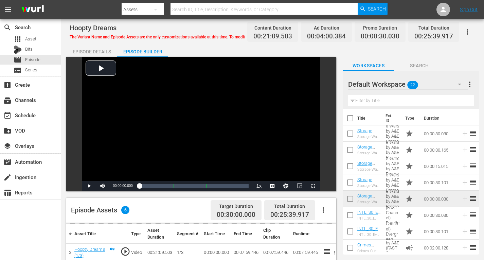
click at [456, 85] on icon "button" at bounding box center [459, 84] width 8 height 8
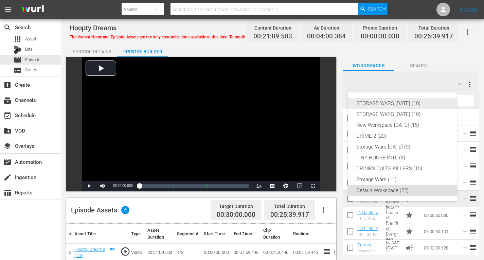
click at [424, 100] on div "STORAGE WARS [DATE] (10)" at bounding box center [402, 103] width 92 height 11
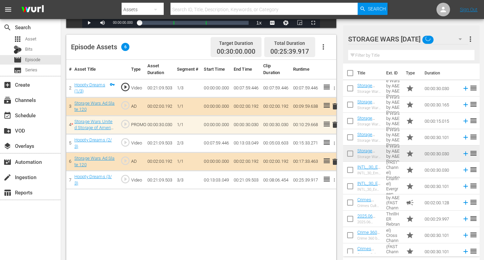
scroll to position [170, 0]
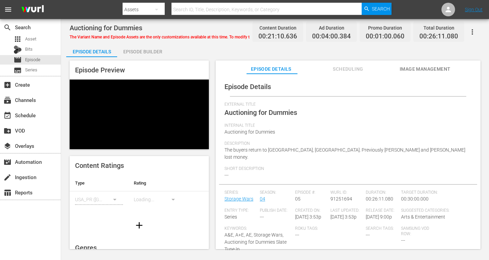
click at [140, 50] on div "Episode Builder" at bounding box center [142, 51] width 51 height 16
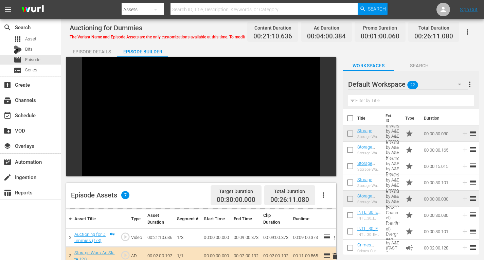
click at [458, 82] on icon "button" at bounding box center [459, 84] width 8 height 8
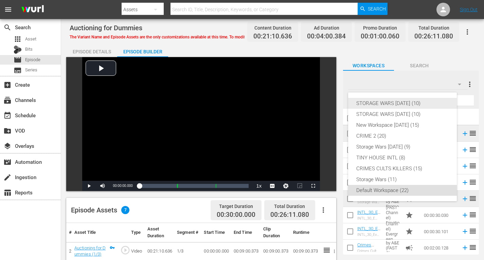
click at [411, 104] on div "STORAGE WARS [DATE] (10)" at bounding box center [402, 103] width 92 height 11
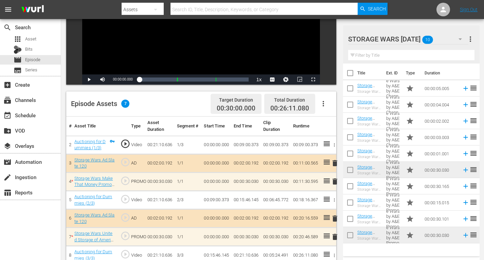
scroll to position [136, 0]
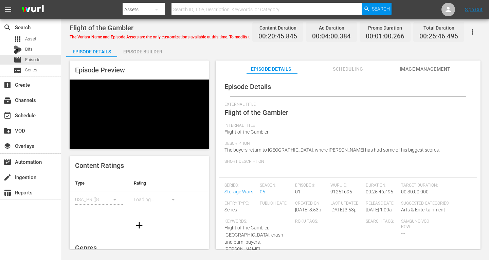
click at [134, 48] on div "Episode Builder" at bounding box center [142, 51] width 51 height 16
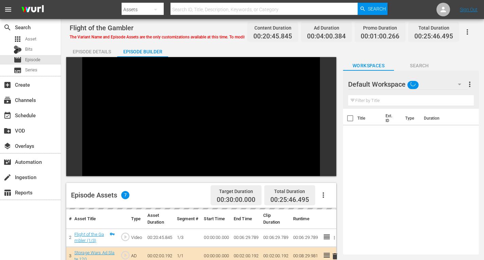
click at [459, 83] on icon "button" at bounding box center [459, 84] width 8 height 8
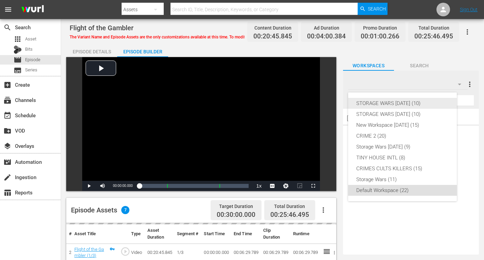
click at [408, 102] on div "STORAGE WARS [DATE] (10)" at bounding box center [402, 103] width 92 height 11
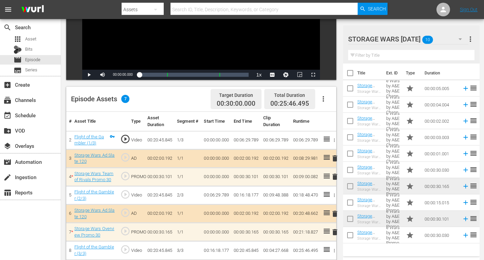
scroll to position [136, 0]
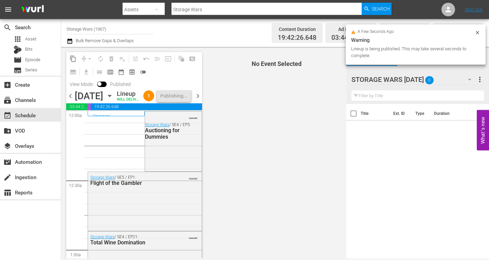
scroll to position [3177, 0]
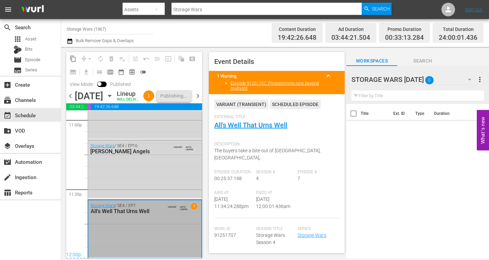
click at [198, 100] on span "chevron_right" at bounding box center [197, 96] width 8 height 8
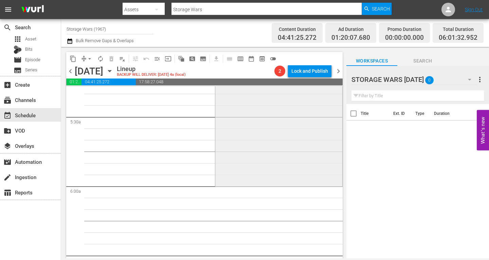
scroll to position [710, 0]
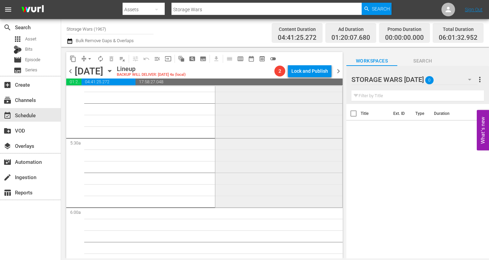
click at [234, 167] on div "Storage Wars: Go Big or Bust / SE1 / EP1: Storage Wars: Go Big or Bust 1 reorder" at bounding box center [278, 86] width 127 height 239
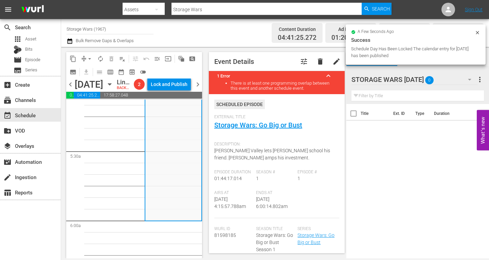
click at [156, 190] on div "1 reorder Storage Wars: Go Big or Bust / SE1 / EP1: Storage Wars: Go Big or Bust" at bounding box center [173, 100] width 56 height 239
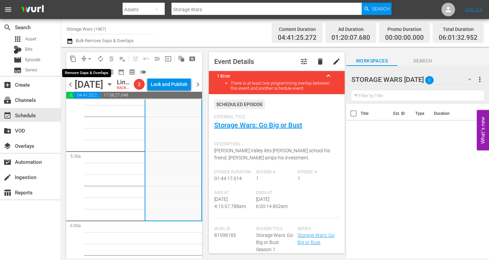
click at [88, 57] on span "arrow_drop_down" at bounding box center [89, 58] width 7 height 7
click at [82, 71] on li "Align to Midnight" at bounding box center [90, 72] width 56 height 11
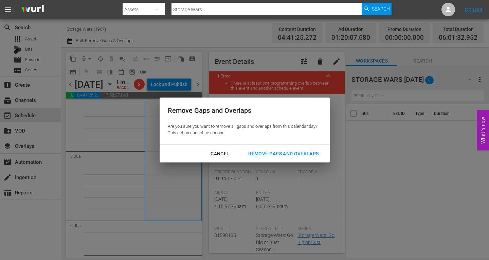
click at [271, 152] on div "Remove Gaps and Overlaps" at bounding box center [283, 153] width 81 height 8
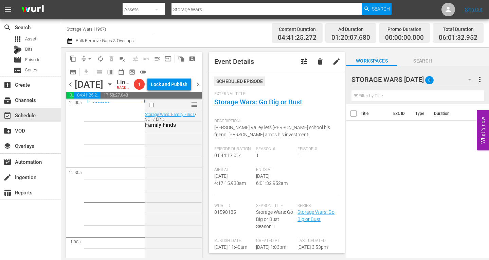
scroll to position [0, 0]
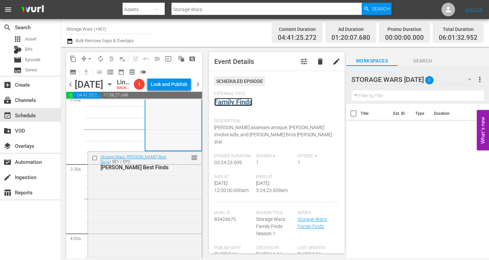
scroll to position [441, 0]
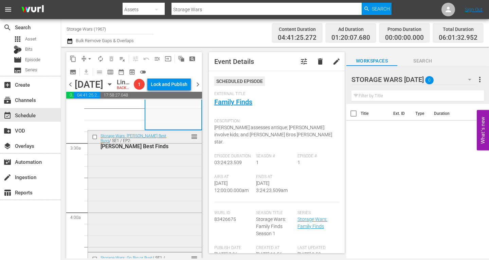
click at [136, 185] on div "Storage Wars: [PERSON_NAME] Best Buys / SE1 / EP2: [PERSON_NAME] Best Finds reo…" at bounding box center [145, 190] width 114 height 120
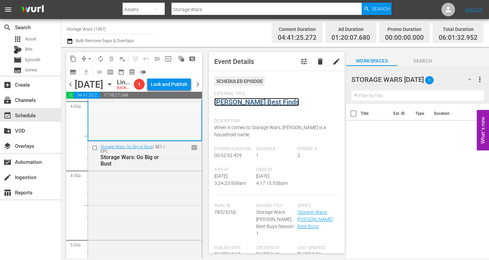
scroll to position [577, 0]
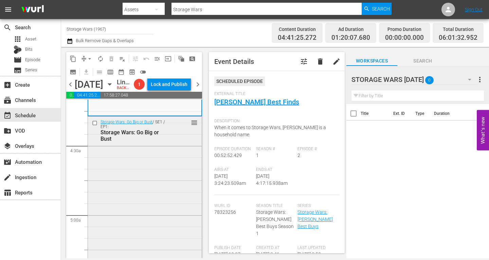
click at [125, 184] on div "Storage Wars: Go Big or Bust / SE1 / EP1: Storage Wars: Go Big or Bust reorder" at bounding box center [145, 235] width 114 height 239
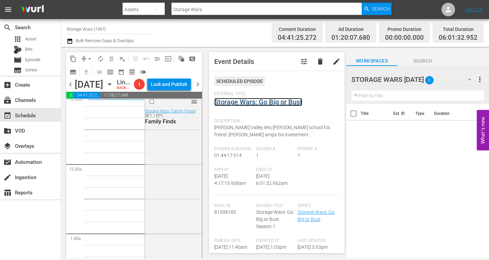
scroll to position [0, 0]
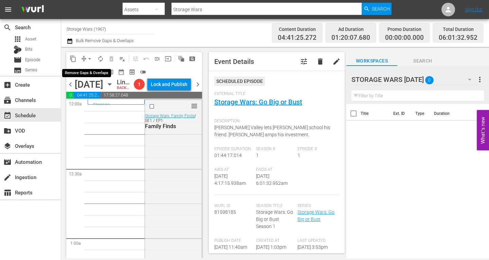
click at [90, 58] on span "arrow_drop_down" at bounding box center [89, 58] width 7 height 7
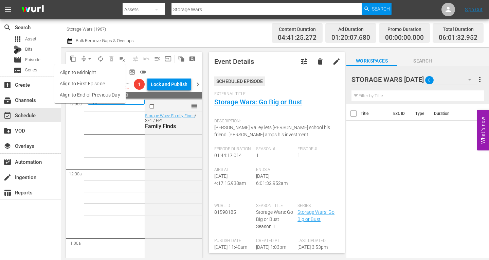
click at [83, 71] on li "Align to Midnight" at bounding box center [89, 72] width 71 height 11
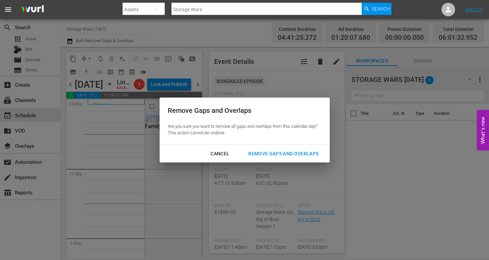
drag, startPoint x: 282, startPoint y: 152, endPoint x: 275, endPoint y: 139, distance: 16.0
click at [282, 152] on div "Remove Gaps and Overlaps" at bounding box center [283, 153] width 81 height 8
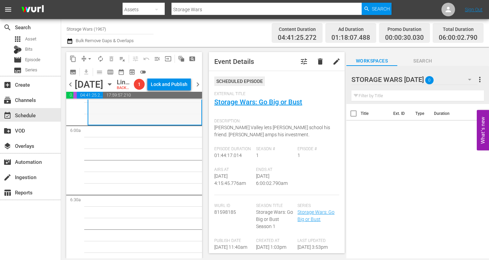
scroll to position [781, 0]
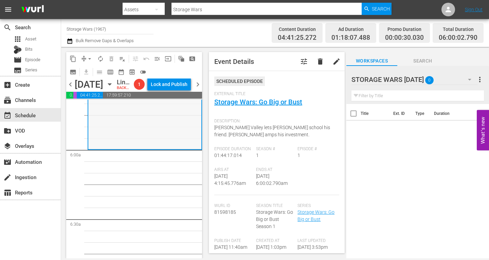
click at [132, 140] on div "Storage Wars: Go Big or Bust / SE1 / EP1: Storage Wars: Go Big or Bust reorder" at bounding box center [144, 29] width 113 height 239
click at [90, 58] on span "arrow_drop_down" at bounding box center [89, 58] width 7 height 7
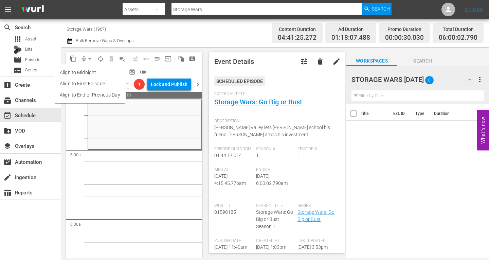
click at [87, 71] on li "Align to Midnight" at bounding box center [89, 72] width 71 height 11
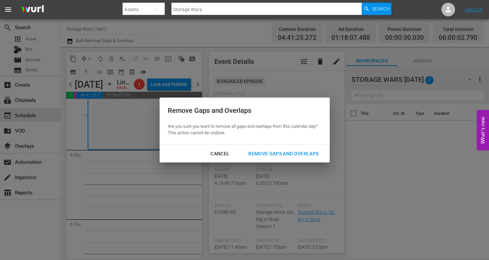
click at [282, 151] on div "Remove Gaps and Overlaps" at bounding box center [283, 153] width 81 height 8
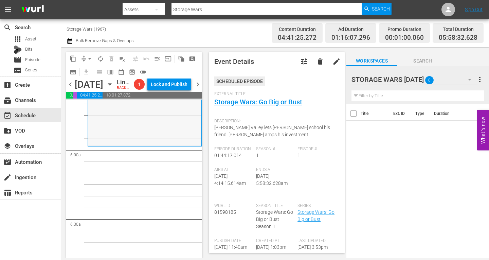
click at [133, 145] on div "Storage Wars: Go Big or Bust / SE1 / EP1: Storage Wars: Go Big or Bust reorder" at bounding box center [144, 25] width 113 height 239
click at [87, 59] on span "arrow_drop_down" at bounding box center [89, 58] width 7 height 7
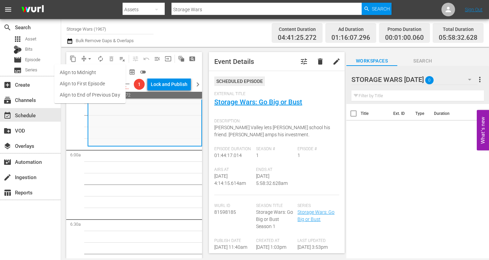
click at [87, 71] on li "Align to Midnight" at bounding box center [89, 72] width 71 height 11
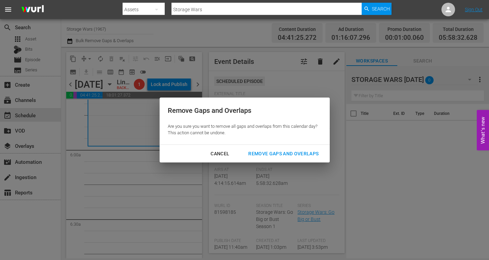
click at [278, 153] on div "Remove Gaps and Overlaps" at bounding box center [283, 153] width 81 height 8
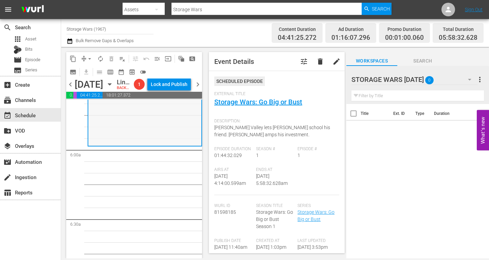
click at [149, 145] on div "Storage Wars: Go Big or Bust / SE1 / EP1: Storage Wars: Go Big or Bust reorder" at bounding box center [144, 25] width 113 height 239
click at [88, 57] on span "arrow_drop_down" at bounding box center [89, 58] width 7 height 7
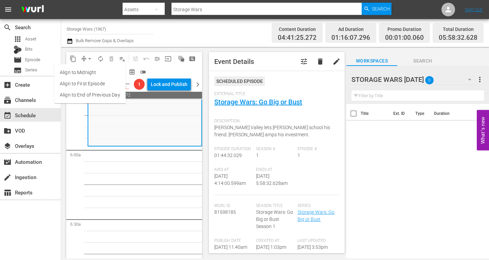
click at [83, 73] on li "Align to Midnight" at bounding box center [89, 72] width 71 height 11
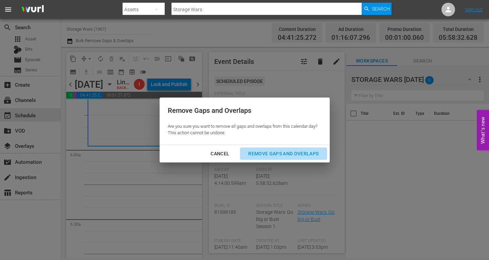
click at [258, 152] on div "Remove Gaps and Overlaps" at bounding box center [283, 153] width 81 height 8
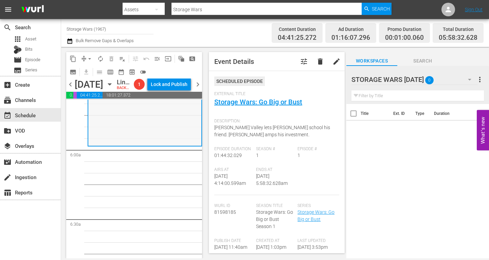
click at [167, 140] on div "Storage Wars: Go Big or Bust / SE1 / EP1: Storage Wars: Go Big or Bust reorder" at bounding box center [144, 25] width 113 height 239
click at [89, 57] on span "arrow_drop_down" at bounding box center [89, 58] width 7 height 7
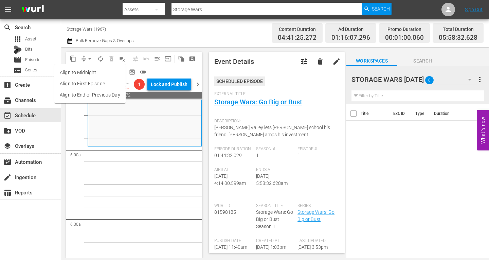
click at [86, 71] on li "Align to Midnight" at bounding box center [89, 72] width 71 height 11
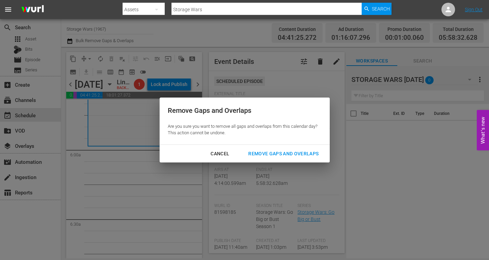
click at [285, 155] on div "Remove Gaps and Overlaps" at bounding box center [283, 153] width 81 height 8
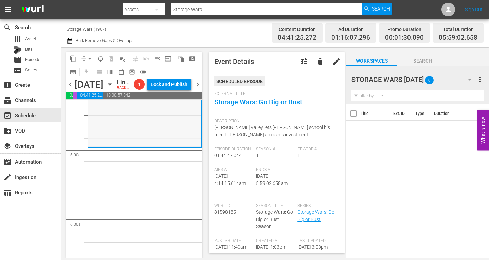
click at [158, 118] on div "Storage Wars: Go Big or Bust / SE1 / EP1: Storage Wars: Go Big or Bust reorder" at bounding box center [144, 26] width 113 height 240
click at [89, 58] on span "arrow_drop_down" at bounding box center [89, 58] width 7 height 7
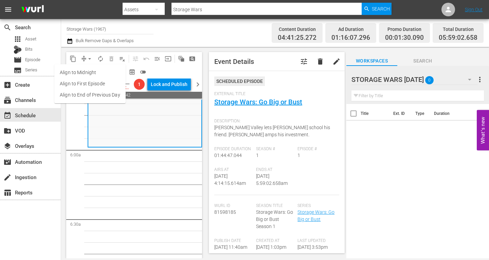
click at [82, 72] on li "Align to Midnight" at bounding box center [89, 72] width 71 height 11
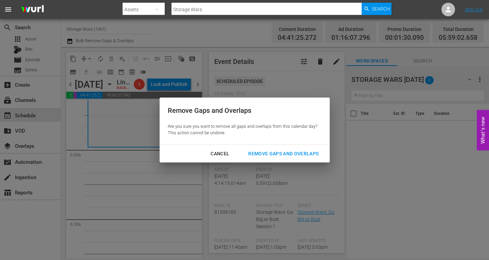
click at [265, 154] on div "Remove Gaps and Overlaps" at bounding box center [283, 153] width 81 height 8
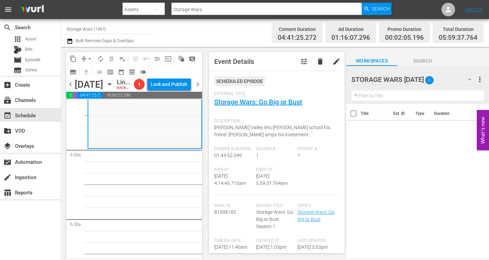
click at [119, 140] on div "Storage Wars: Go Big or Bust / SE1 / EP1: Storage Wars: Go Big or Bust reorder" at bounding box center [144, 27] width 113 height 240
click at [87, 56] on span "arrow_drop_down" at bounding box center [89, 58] width 7 height 7
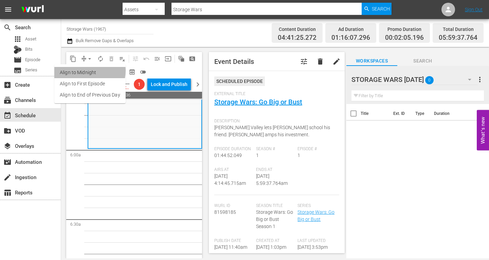
click at [84, 71] on li "Align to Midnight" at bounding box center [89, 72] width 71 height 11
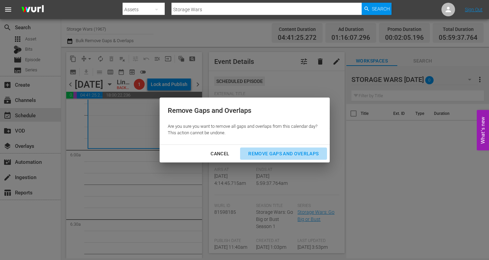
click at [283, 151] on div "Remove Gaps and Overlaps" at bounding box center [283, 153] width 81 height 8
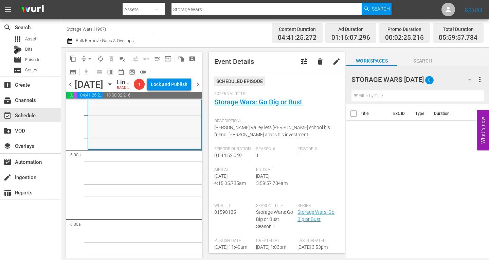
click at [121, 144] on div "Storage Wars: Go Big or Bust / SE1 / EP1: Storage Wars: Go Big or Bust reorder" at bounding box center [144, 28] width 113 height 240
click at [90, 58] on span "arrow_drop_down" at bounding box center [89, 58] width 7 height 7
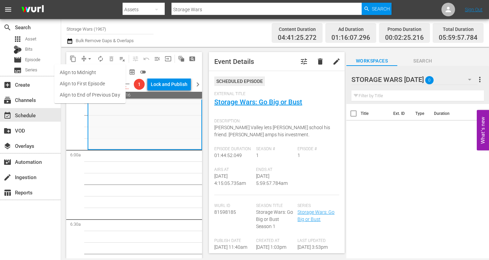
click at [87, 69] on li "Align to Midnight" at bounding box center [89, 72] width 71 height 11
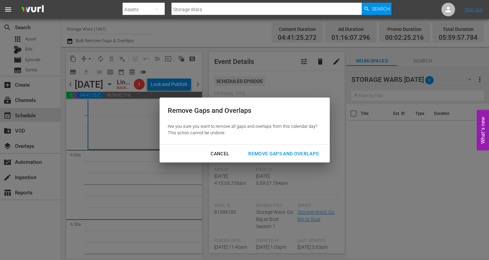
click at [272, 151] on div "Remove Gaps and Overlaps" at bounding box center [283, 153] width 81 height 8
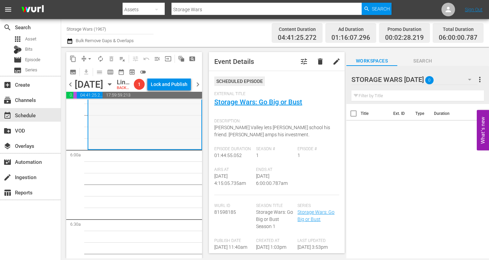
click at [163, 132] on div "Storage Wars: Go Big or Bust / SE1 / EP1: Storage Wars: Go Big or Bust reorder" at bounding box center [144, 28] width 113 height 240
click at [100, 58] on span "autorenew_outlined" at bounding box center [100, 58] width 7 height 7
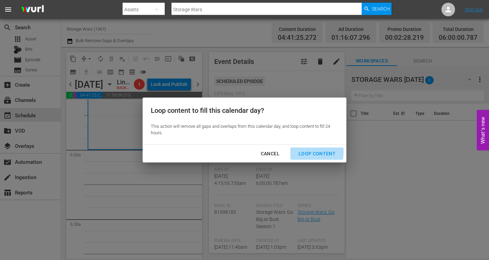
click at [307, 152] on div "Loop Content" at bounding box center [317, 153] width 48 height 8
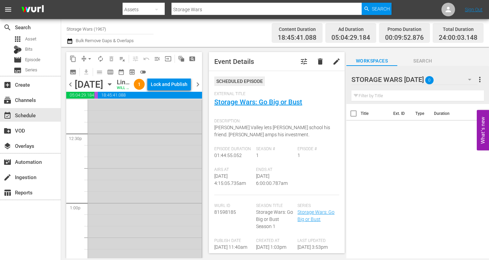
scroll to position [3177, 0]
click at [154, 230] on div "Storage Wars: Go Big or Bust / SE1 / EP1: Storage Wars: Go Big or Bust AUTO-LOO…" at bounding box center [145, 136] width 114 height 240
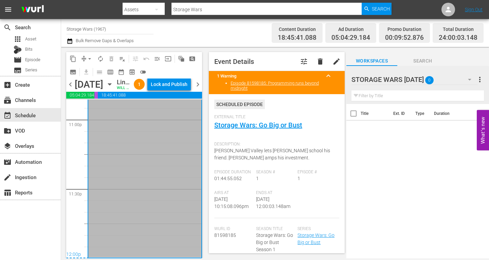
click at [196, 88] on span "chevron_right" at bounding box center [197, 84] width 8 height 8
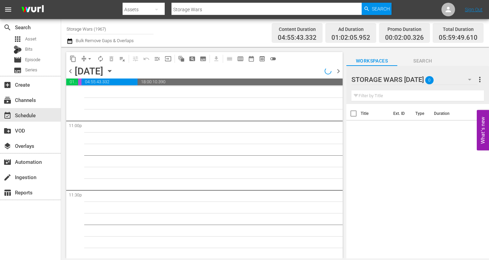
scroll to position [3131, 0]
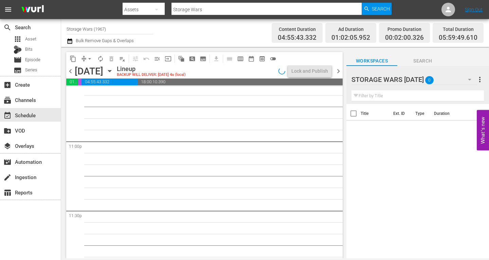
click at [71, 72] on span "chevron_left" at bounding box center [70, 71] width 8 height 8
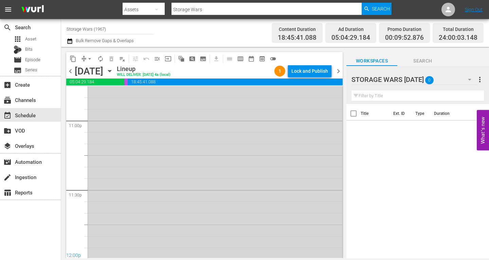
scroll to position [3152, 0]
click at [317, 72] on div "Lock and Publish" at bounding box center [309, 71] width 37 height 12
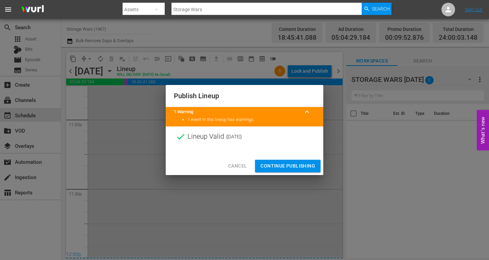
click at [277, 166] on span "Continue Publishing" at bounding box center [287, 166] width 55 height 8
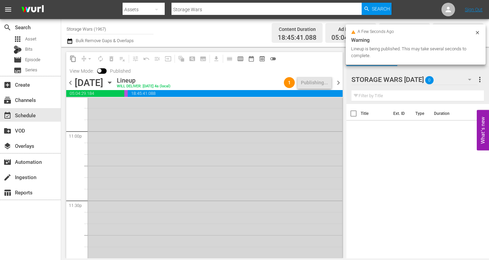
scroll to position [3164, 0]
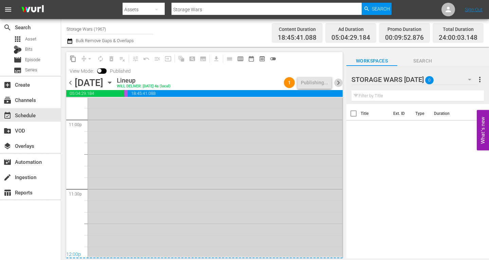
click at [338, 82] on span "chevron_right" at bounding box center [338, 82] width 8 height 8
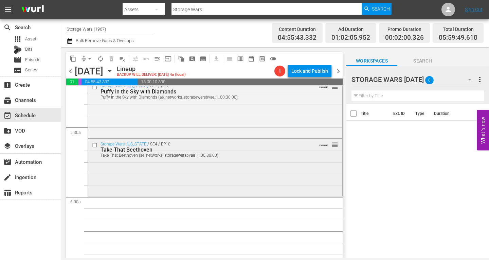
scroll to position [724, 0]
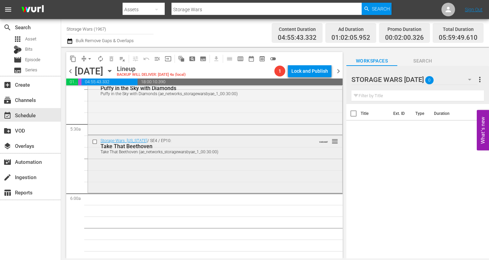
click at [160, 174] on div "Storage Wars: Texas / SE4 / EP10: Take That Beethoven Take That Beethoven (ae_n…" at bounding box center [215, 163] width 254 height 56
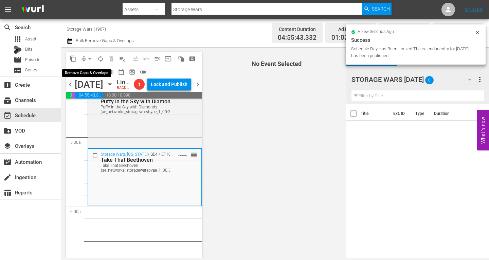
click at [90, 58] on span "arrow_drop_down" at bounding box center [89, 58] width 7 height 7
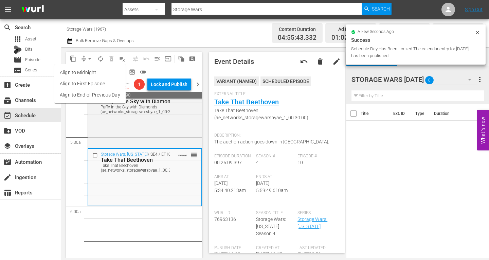
click at [86, 70] on li "Align to Midnight" at bounding box center [89, 72] width 71 height 11
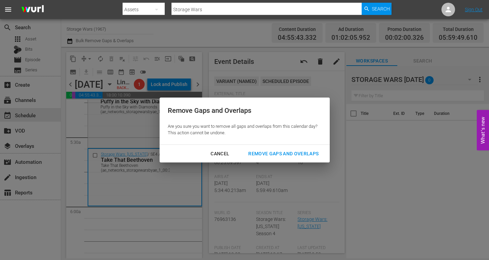
drag, startPoint x: 259, startPoint y: 152, endPoint x: 260, endPoint y: 147, distance: 4.5
click at [259, 152] on div "Remove Gaps and Overlaps" at bounding box center [283, 153] width 81 height 8
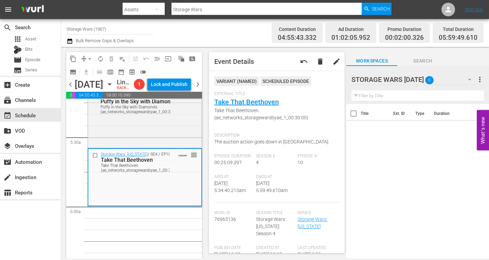
scroll to position [0, 0]
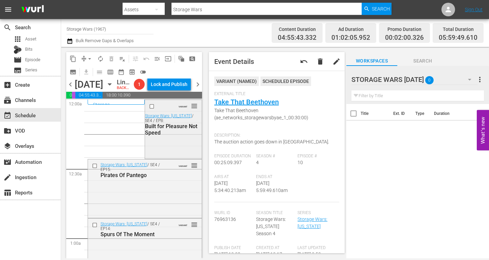
click at [158, 156] on div "VARIANT reorder Storage Wars: Texas / SE4 / EP8: Built for Pleasure Not Speed" at bounding box center [173, 128] width 56 height 57
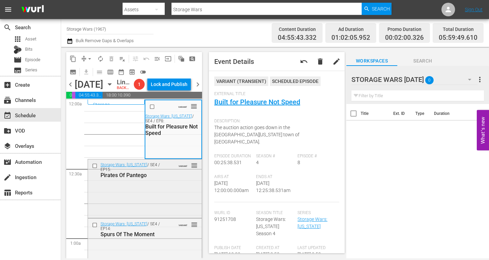
click at [165, 178] on div "Pirates Of Pantego" at bounding box center [135, 175] width 70 height 6
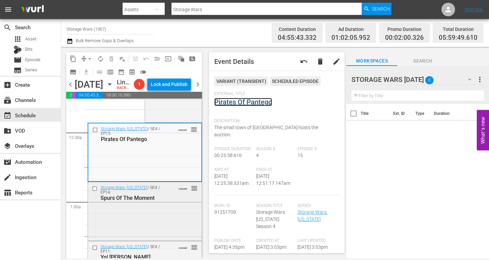
scroll to position [102, 0]
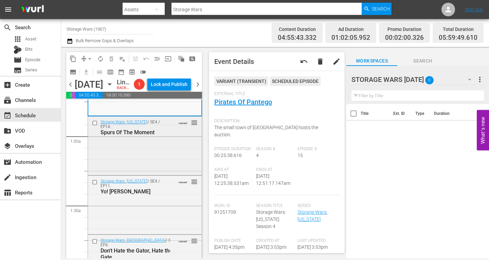
click at [153, 161] on div "Storage Wars: Texas / SE4 / EP14: Spurs Of The Moment VARIANT reorder" at bounding box center [145, 144] width 114 height 57
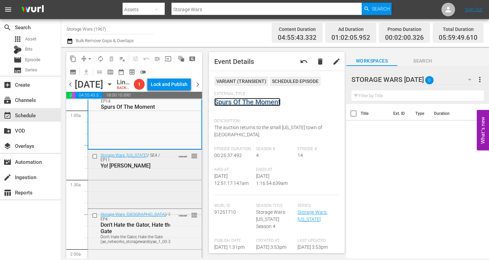
scroll to position [136, 0]
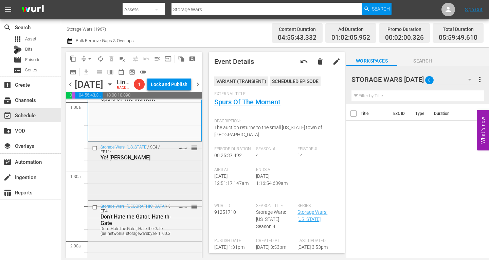
click at [157, 179] on div "Storage Wars: Texas / SE4 / EP11: Yo! Mary Raps VARIANT reorder" at bounding box center [145, 170] width 114 height 57
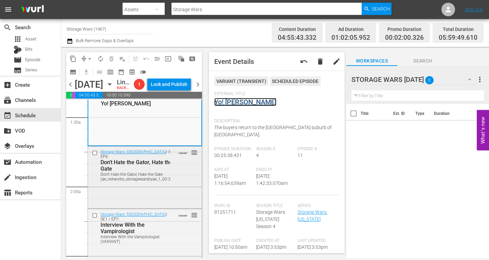
scroll to position [204, 0]
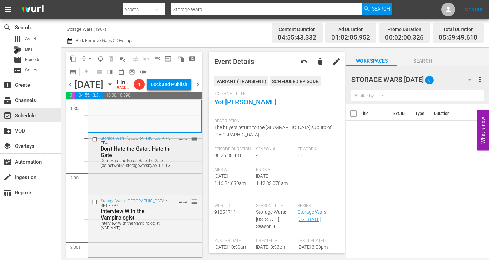
click at [171, 170] on div "Storage Wars: Miami / SE1 / EP4: Don't Hate the Gator, Hate the Gate Don't Hate…" at bounding box center [145, 151] width 114 height 37
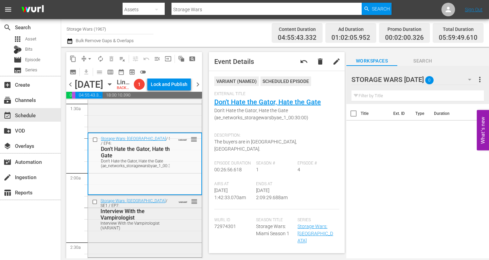
click at [181, 219] on div "Storage Wars: Miami / SE1 / EP7: Interview With the Vampirologist Interview Wit…" at bounding box center [145, 213] width 114 height 37
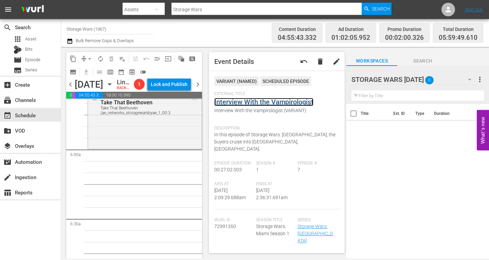
scroll to position [713, 0]
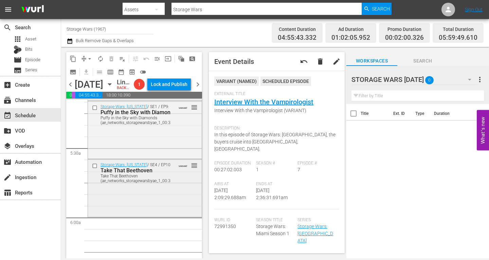
click at [126, 205] on div "Storage Wars: Texas / SE4 / EP10: Take That Beethoven Take That Beethoven (ae_n…" at bounding box center [145, 187] width 114 height 56
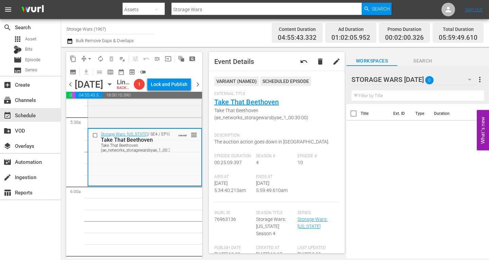
scroll to position [781, 0]
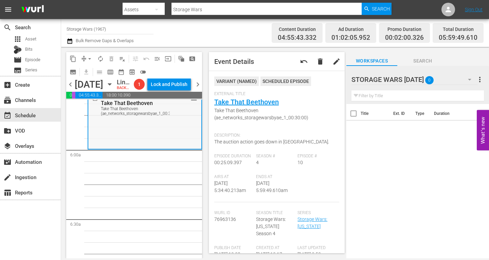
click at [124, 135] on div "Storage Wars: Texas / SE4 / EP10: Take That Beethoven Take That Beethoven (ae_n…" at bounding box center [144, 120] width 113 height 56
click at [88, 57] on span "arrow_drop_down" at bounding box center [89, 58] width 7 height 7
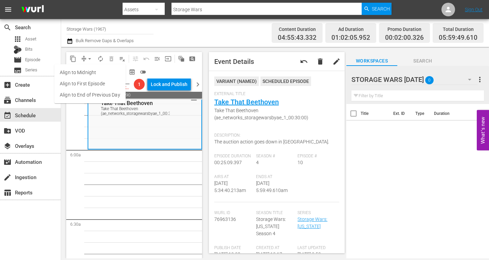
click at [84, 70] on li "Align to Midnight" at bounding box center [89, 72] width 71 height 11
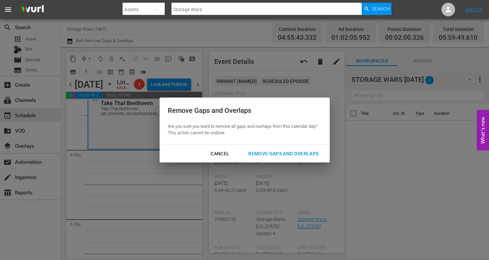
click at [281, 149] on div "Remove Gaps and Overlaps" at bounding box center [283, 153] width 81 height 8
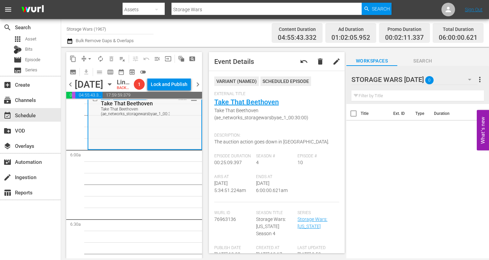
click at [169, 145] on div "Storage Wars: Texas / SE4 / EP10: Take That Beethoven Take That Beethoven (ae_n…" at bounding box center [144, 120] width 113 height 56
click at [102, 60] on span "autorenew_outlined" at bounding box center [100, 58] width 7 height 7
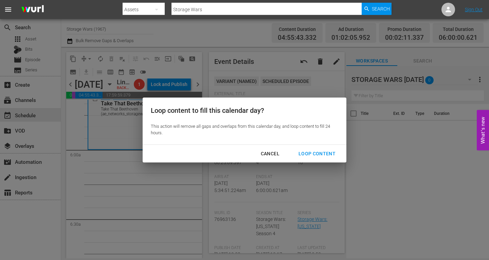
click at [301, 152] on div "Loop Content" at bounding box center [317, 153] width 48 height 8
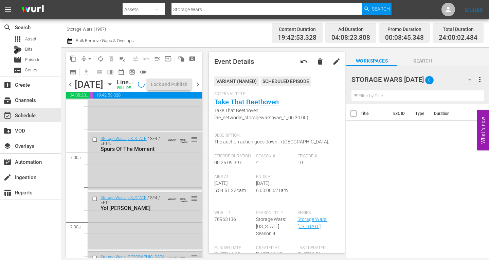
scroll to position [3177, 0]
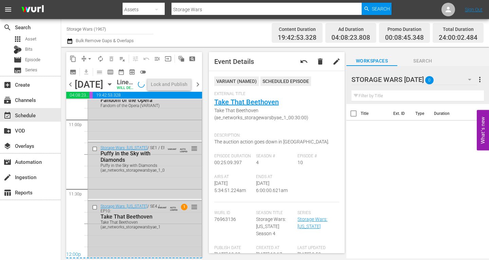
click at [145, 231] on div "Storage Wars: Texas / SE4 / EP10: Take That Beethoven Take That Beethoven (ae_n…" at bounding box center [145, 229] width 114 height 56
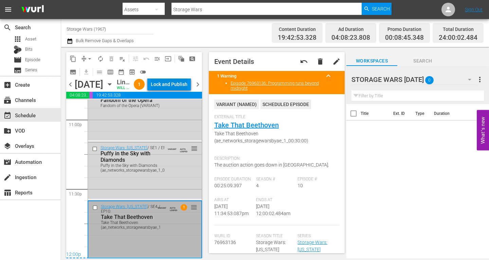
click at [176, 87] on div "Lock and Publish" at bounding box center [169, 84] width 37 height 12
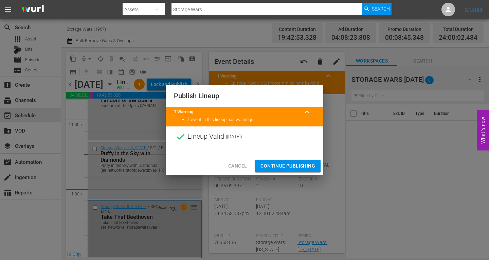
click at [279, 163] on span "Continue Publishing" at bounding box center [287, 166] width 55 height 8
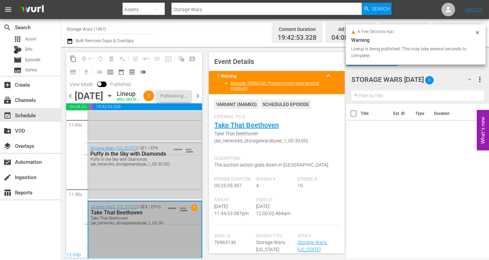
click at [197, 99] on span "chevron_right" at bounding box center [197, 96] width 8 height 8
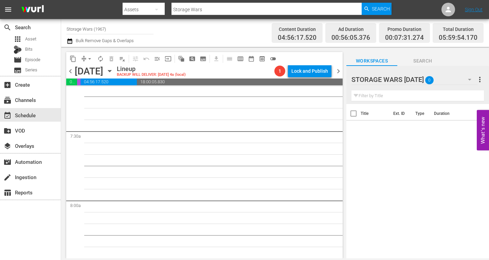
scroll to position [694, 0]
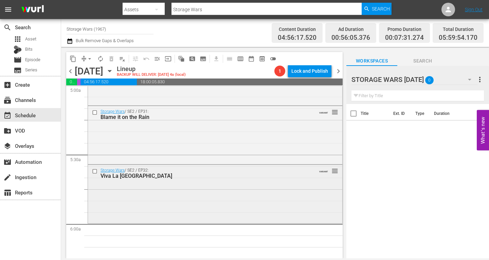
click at [164, 190] on div "Storage Wars / SE2 / EP32: Viva La San Francisco VARIANT reorder" at bounding box center [215, 193] width 254 height 57
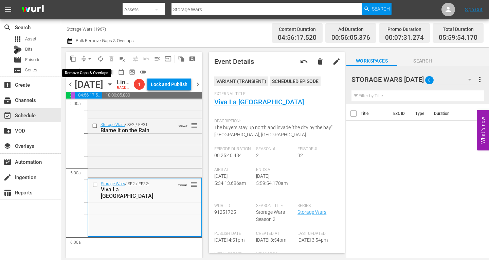
click at [89, 58] on span "arrow_drop_down" at bounding box center [89, 58] width 7 height 7
click at [82, 72] on li "Align to Midnight" at bounding box center [90, 72] width 56 height 11
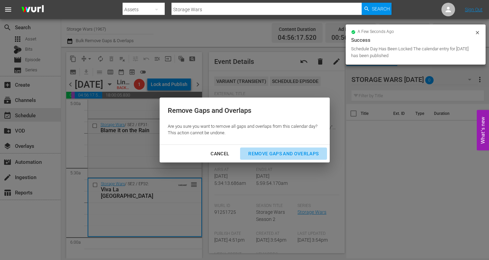
click at [275, 151] on div "Remove Gaps and Overlaps" at bounding box center [283, 153] width 81 height 8
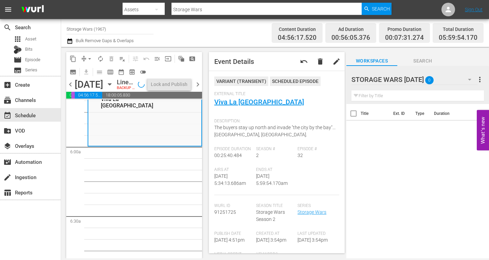
scroll to position [750, 0]
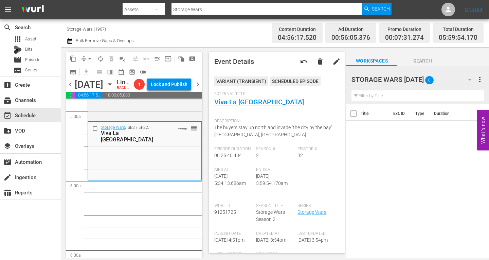
click at [116, 178] on div "Storage Wars / SE2 / EP32: Viva La San Francisco VARIANT reorder" at bounding box center [144, 150] width 113 height 57
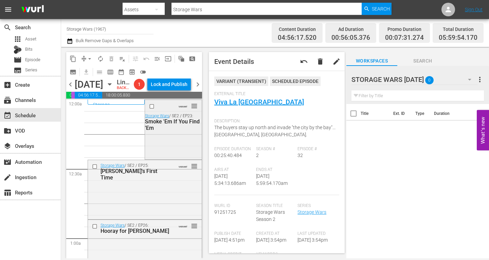
click at [165, 148] on div "VARIANT reorder Storage Wars / SE2 / EP23: Smoke 'Em If You Find 'Em" at bounding box center [173, 129] width 56 height 58
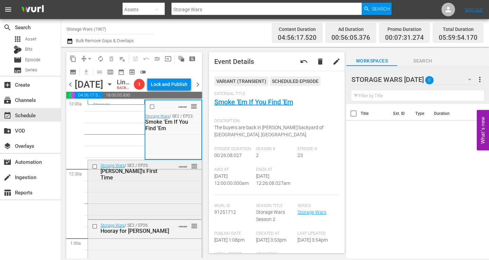
click at [170, 189] on div "Storage Wars / SE2 / EP25: Brandi's First Time VARIANT reorder" at bounding box center [145, 188] width 114 height 57
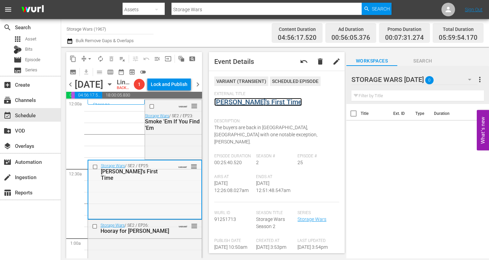
scroll to position [68, 0]
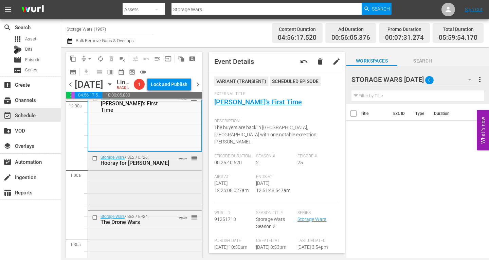
click at [148, 193] on div "Storage Wars / SE2 / EP26: Hooray for Holly-Weird VARIANT reorder" at bounding box center [145, 180] width 114 height 57
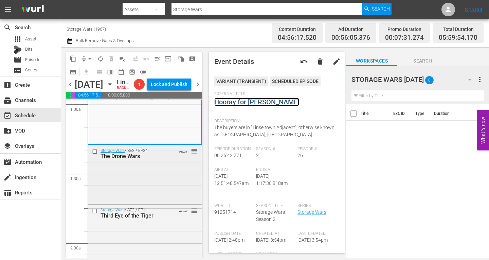
scroll to position [136, 0]
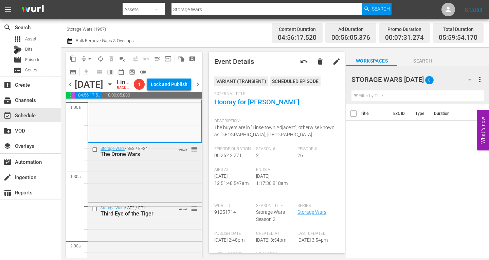
click at [142, 173] on div "Storage Wars / SE2 / EP24: The Drone Wars VARIANT reorder" at bounding box center [145, 171] width 114 height 57
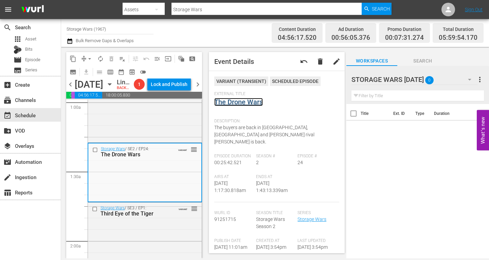
scroll to position [0, 0]
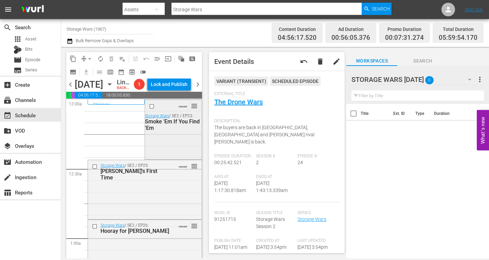
click at [168, 150] on div "VARIANT reorder Storage Wars / SE2 / EP23: Smoke 'Em If You Find 'Em" at bounding box center [173, 129] width 56 height 58
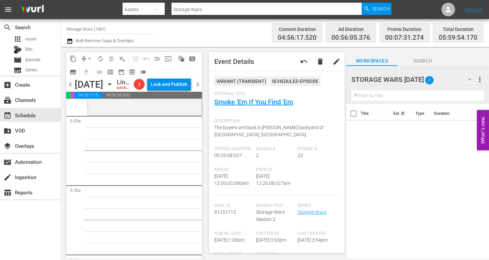
scroll to position [747, 0]
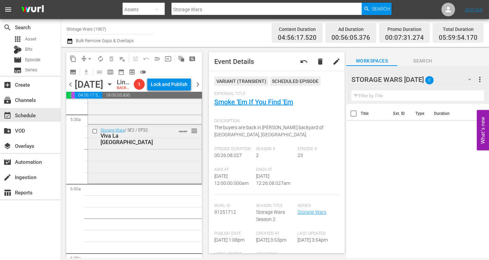
click at [130, 166] on div "Storage Wars / SE2 / EP32: Viva La San Francisco VARIANT reorder" at bounding box center [145, 153] width 114 height 57
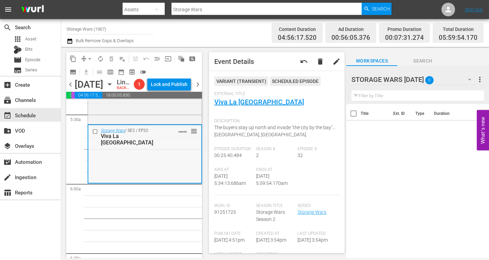
click at [132, 160] on div "Storage Wars / SE2 / EP32: Viva La San Francisco VARIANT reorder" at bounding box center [144, 153] width 113 height 57
click at [90, 56] on span "arrow_drop_down" at bounding box center [89, 58] width 7 height 7
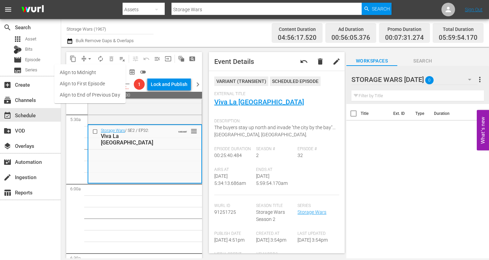
click at [86, 72] on li "Align to Midnight" at bounding box center [89, 72] width 71 height 11
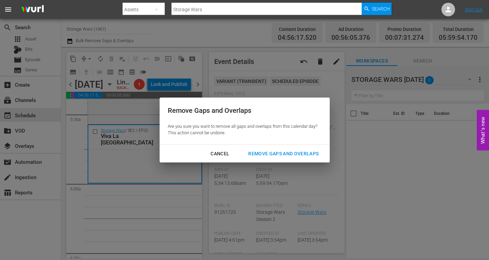
click at [271, 152] on div "Remove Gaps and Overlaps" at bounding box center [283, 153] width 81 height 8
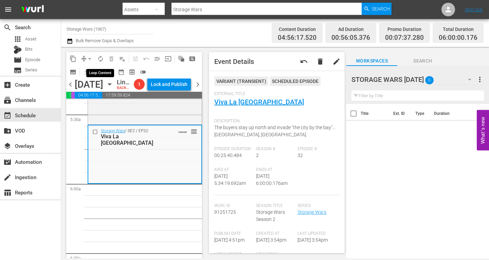
click at [103, 58] on span "autorenew_outlined" at bounding box center [100, 58] width 7 height 7
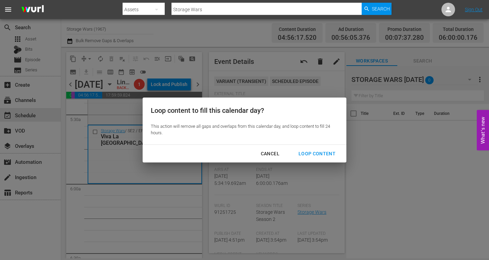
click at [318, 152] on div "Loop Content" at bounding box center [317, 153] width 48 height 8
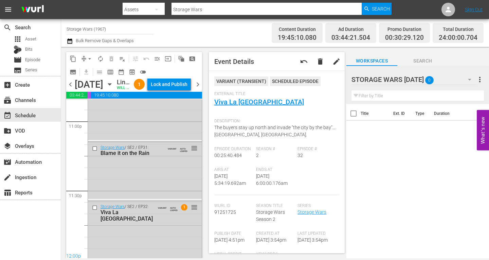
scroll to position [3177, 0]
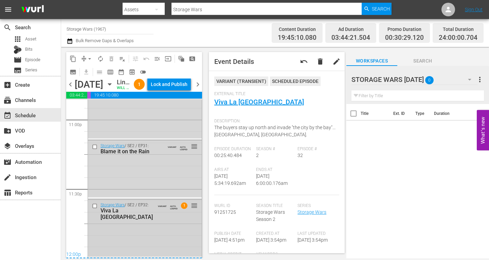
click at [161, 235] on div "Storage Wars / SE2 / EP32: Viva La San Francisco VARIANT AUTO-LOOPED 1 reorder" at bounding box center [145, 227] width 114 height 57
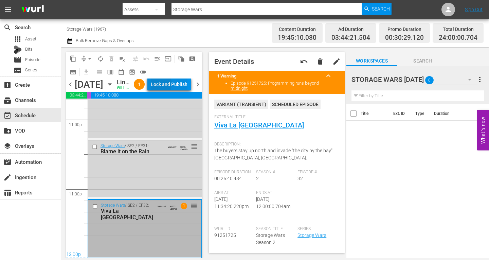
click at [176, 85] on div "Lock and Publish" at bounding box center [169, 84] width 37 height 12
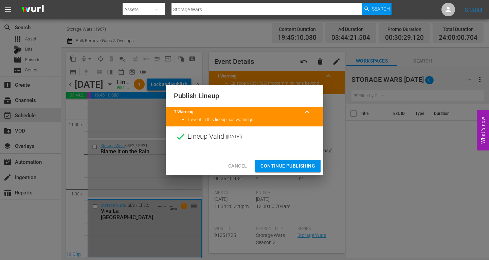
click at [278, 167] on span "Continue Publishing" at bounding box center [287, 166] width 55 height 8
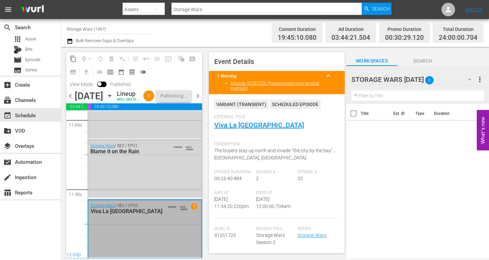
click at [199, 100] on span "chevron_right" at bounding box center [197, 96] width 8 height 8
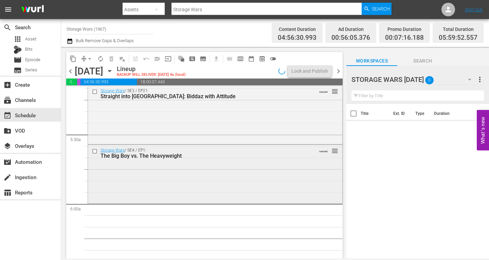
scroll to position [710, 0]
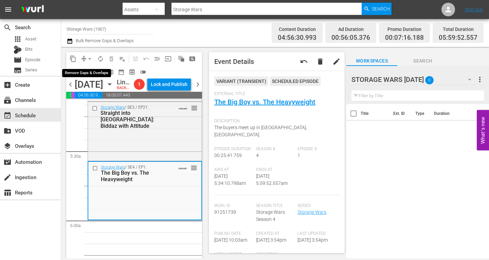
click at [88, 57] on span "arrow_drop_down" at bounding box center [89, 58] width 7 height 7
click at [90, 71] on li "Align to Midnight" at bounding box center [90, 72] width 56 height 11
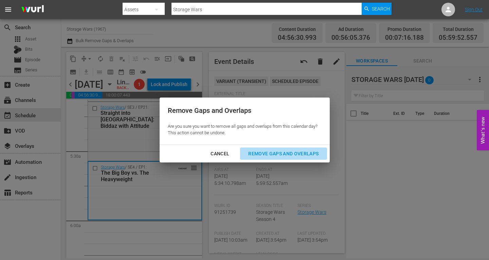
click at [276, 151] on div "Remove Gaps and Overlaps" at bounding box center [283, 153] width 81 height 8
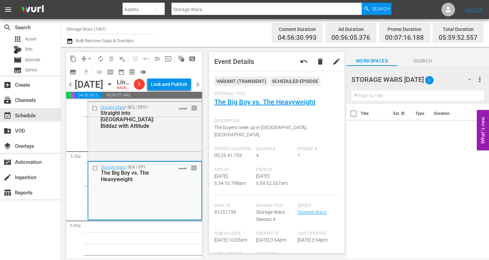
scroll to position [0, 0]
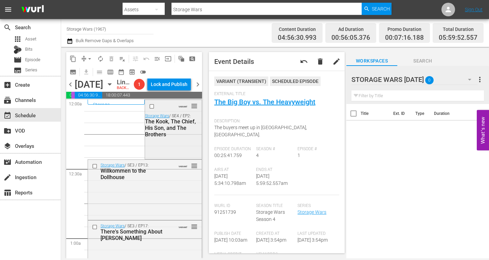
click at [167, 152] on div "VARIANT reorder Storage Wars / SE4 / EP2: The Kook, The Chief, His Son, and The…" at bounding box center [173, 129] width 56 height 58
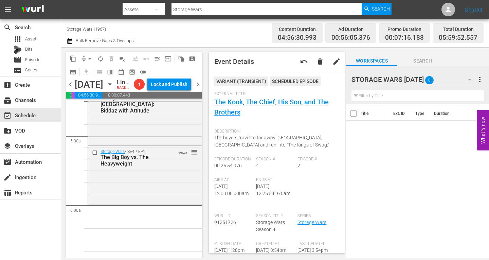
scroll to position [747, 0]
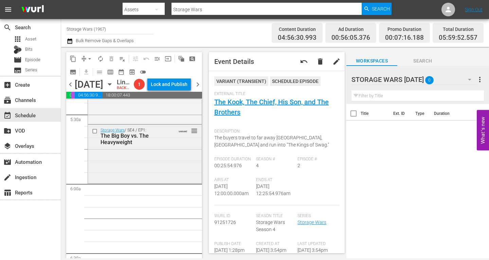
click at [113, 170] on div "Storage Wars / SE4 / EP1: The Big Boy vs. The Heavyweight VARIANT reorder" at bounding box center [145, 153] width 114 height 57
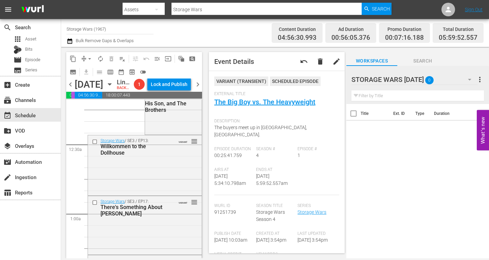
scroll to position [0, 0]
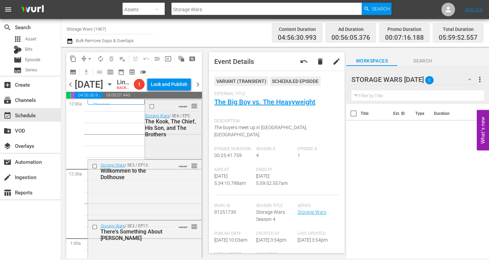
click at [161, 156] on div "VARIANT reorder Storage Wars / SE4 / EP2: The Kook, The Chief, His Son, and The…" at bounding box center [173, 129] width 56 height 58
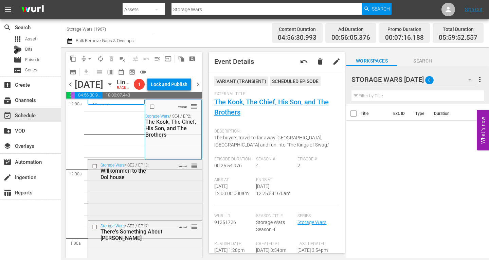
click at [160, 204] on div "Storage Wars / SE3 / EP13: Willkommen to the Dollhouse VARIANT reorder" at bounding box center [145, 189] width 114 height 58
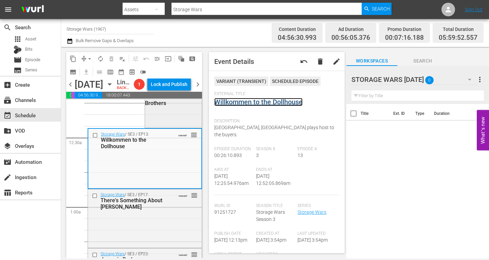
scroll to position [68, 0]
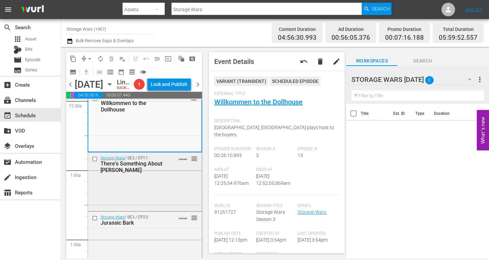
click at [155, 192] on div "Storage Wars / SE3 / EP17: There's Something About Barry VARIANT reorder" at bounding box center [145, 180] width 114 height 57
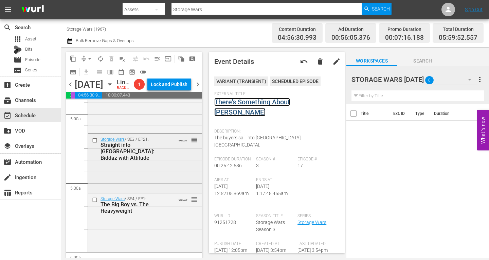
scroll to position [713, 0]
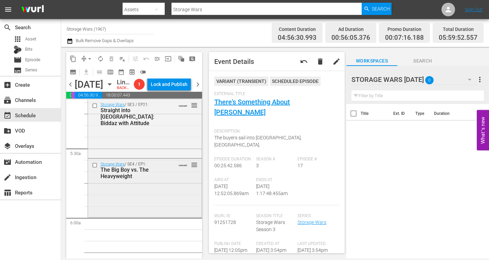
click at [173, 205] on div "Storage Wars / SE4 / EP1: The Big Boy vs. The Heavyweight VARIANT reorder" at bounding box center [145, 187] width 114 height 57
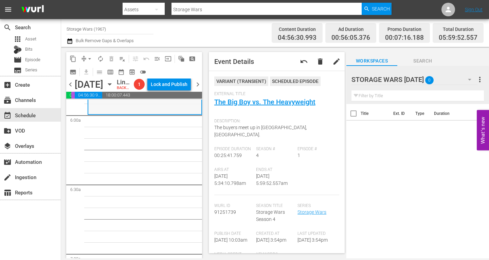
scroll to position [747, 0]
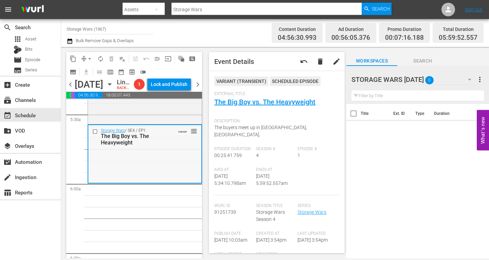
click at [134, 181] on div "Storage Wars / SE4 / EP1: The Big Boy vs. The Heavyweight VARIANT reorder" at bounding box center [144, 153] width 113 height 57
click at [90, 58] on span "arrow_drop_down" at bounding box center [89, 58] width 7 height 7
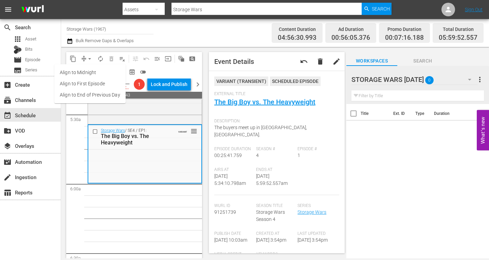
click at [88, 71] on li "Align to Midnight" at bounding box center [89, 72] width 71 height 11
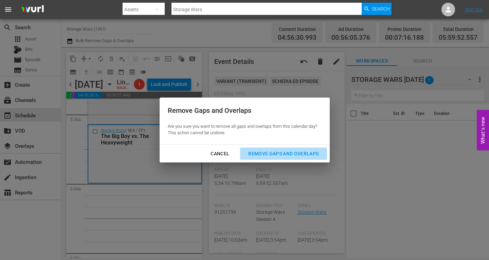
click at [274, 152] on div "Remove Gaps and Overlaps" at bounding box center [283, 153] width 81 height 8
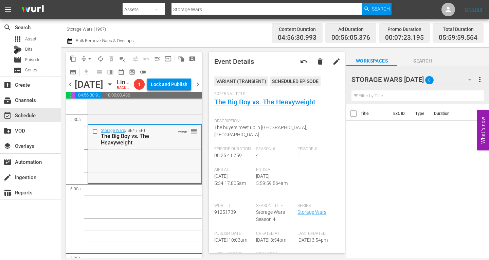
click at [151, 159] on div "Storage Wars / SE4 / EP1: The Big Boy vs. The Heavyweight VARIANT reorder" at bounding box center [144, 153] width 113 height 57
click at [90, 57] on span "arrow_drop_down" at bounding box center [89, 58] width 7 height 7
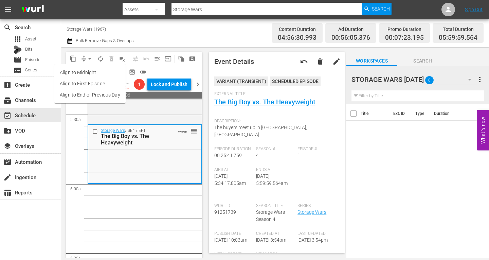
click at [88, 71] on li "Align to Midnight" at bounding box center [89, 72] width 71 height 11
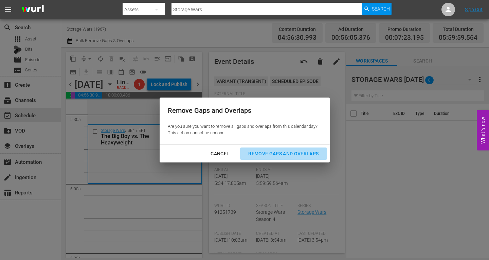
drag, startPoint x: 290, startPoint y: 152, endPoint x: 288, endPoint y: 147, distance: 5.2
click at [290, 152] on div "Remove Gaps and Overlaps" at bounding box center [283, 153] width 81 height 8
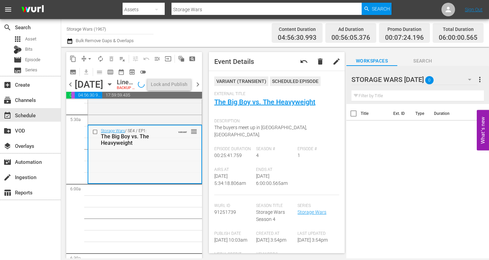
click at [174, 171] on div "Storage Wars / SE4 / EP1: The Big Boy vs. The Heavyweight VARIANT reorder" at bounding box center [144, 153] width 113 height 57
click at [100, 59] on span "autorenew_outlined" at bounding box center [100, 58] width 7 height 7
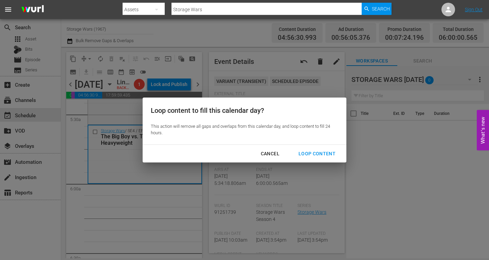
click at [317, 153] on div "Loop Content" at bounding box center [317, 153] width 48 height 8
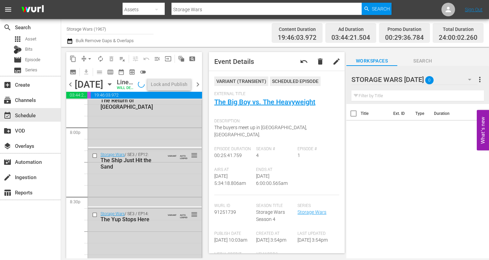
scroll to position [3177, 0]
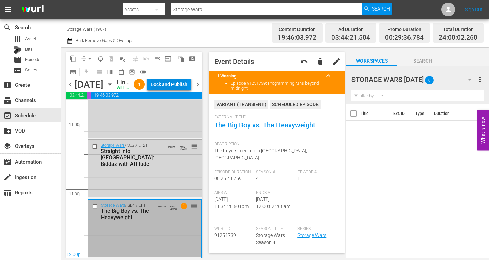
click at [169, 86] on div "Lock and Publish" at bounding box center [169, 84] width 37 height 12
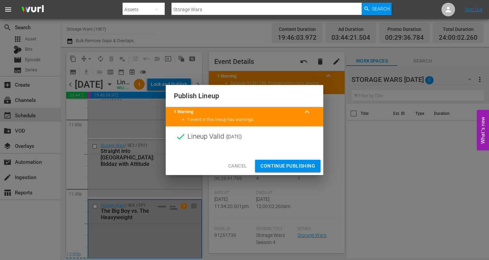
click at [281, 163] on span "Continue Publishing" at bounding box center [287, 166] width 55 height 8
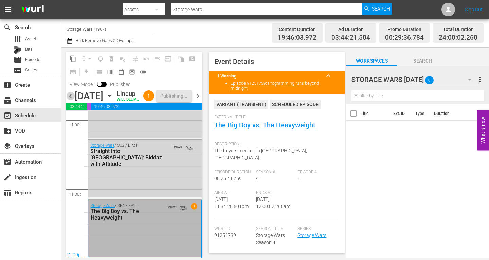
click at [70, 100] on span "chevron_left" at bounding box center [70, 96] width 8 height 8
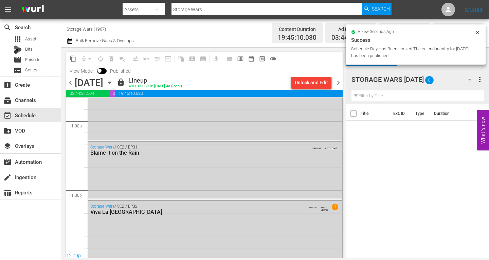
scroll to position [3164, 0]
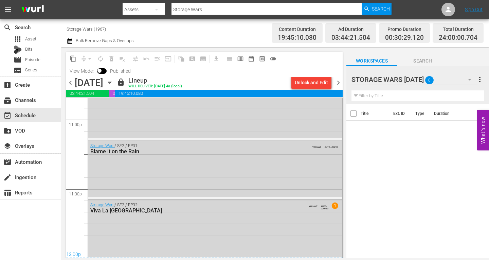
click at [72, 81] on span "chevron_left" at bounding box center [70, 82] width 8 height 8
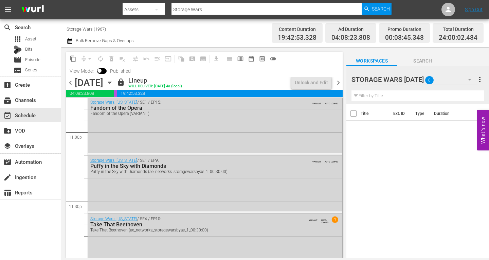
scroll to position [3164, 0]
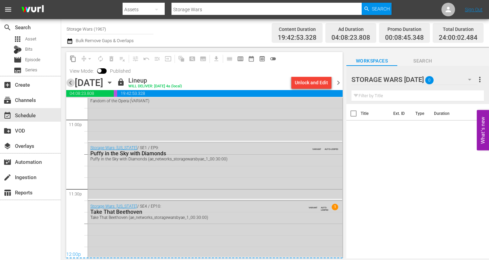
click at [71, 82] on span "chevron_left" at bounding box center [70, 82] width 8 height 8
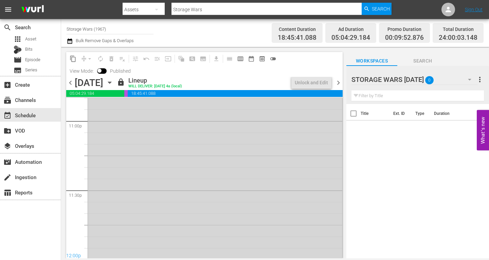
scroll to position [3164, 0]
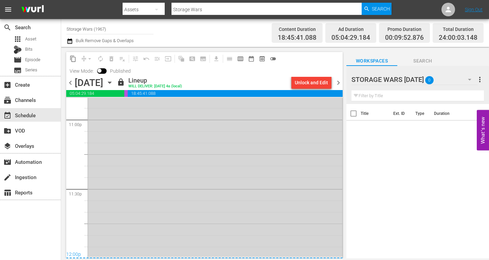
click at [70, 70] on span "View Mode:" at bounding box center [81, 70] width 31 height 5
click at [71, 82] on span "chevron_left" at bounding box center [70, 82] width 8 height 8
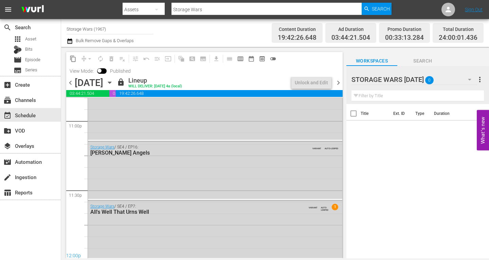
scroll to position [3164, 0]
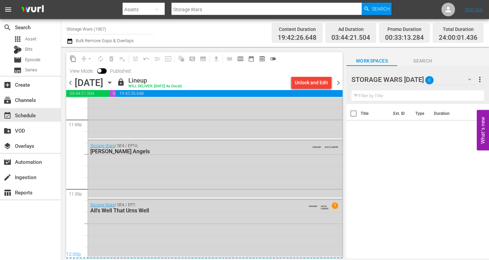
click at [70, 82] on span "chevron_left" at bounding box center [70, 82] width 8 height 8
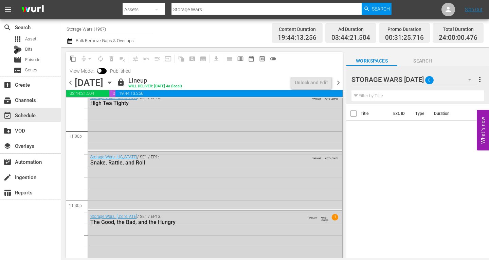
scroll to position [3164, 0]
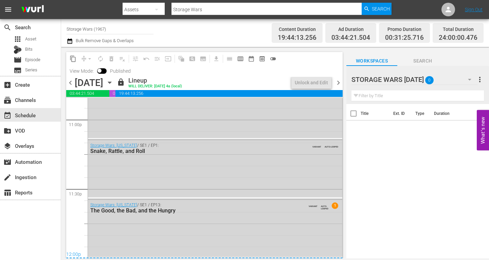
click at [70, 71] on span "View Mode:" at bounding box center [81, 70] width 31 height 5
click at [72, 82] on span "chevron_left" at bounding box center [70, 82] width 8 height 8
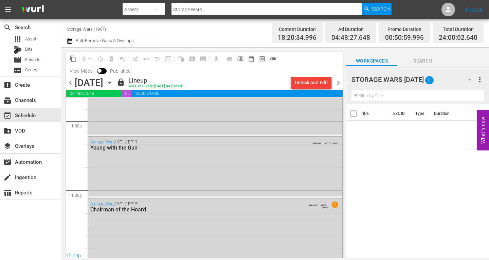
scroll to position [3164, 0]
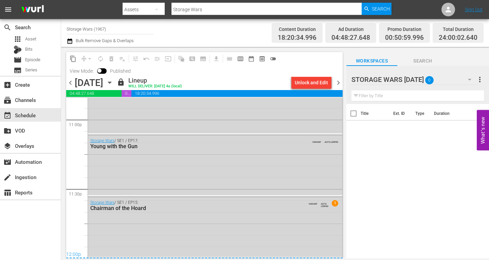
click at [111, 82] on icon "button" at bounding box center [109, 83] width 3 height 2
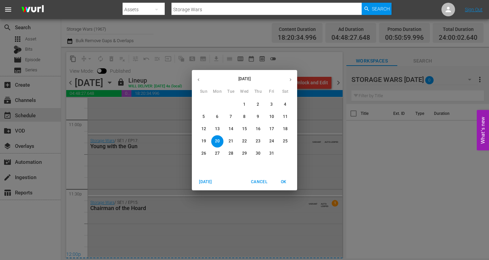
click at [205, 153] on p "26" at bounding box center [203, 153] width 5 height 6
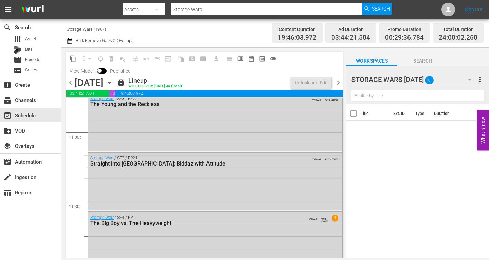
scroll to position [3164, 0]
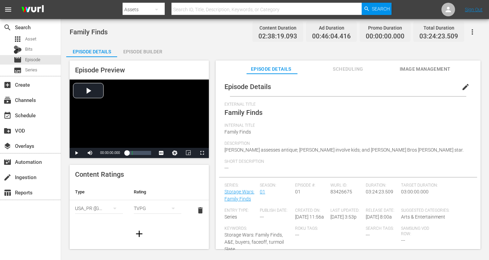
click at [145, 51] on div "Episode Builder" at bounding box center [142, 51] width 51 height 16
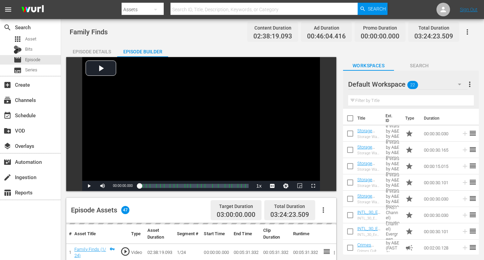
click at [459, 83] on icon "button" at bounding box center [459, 84] width 8 height 8
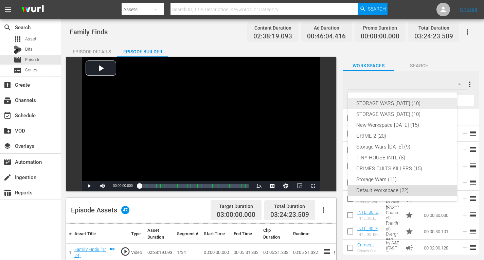
click at [428, 100] on div "STORAGE WARS [DATE] (10)" at bounding box center [402, 103] width 92 height 11
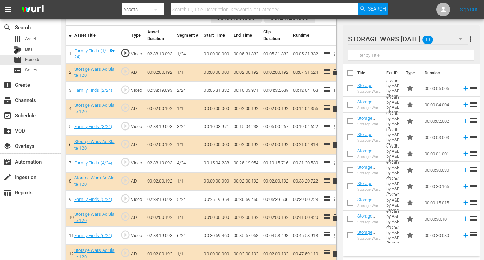
scroll to position [204, 0]
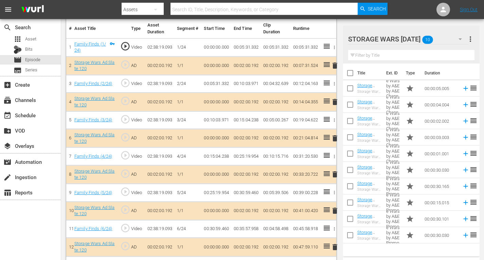
click at [333, 137] on span "delete" at bounding box center [335, 138] width 8 height 8
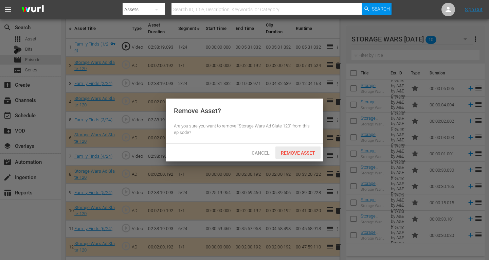
click at [300, 152] on span "Remove Asset" at bounding box center [297, 152] width 45 height 5
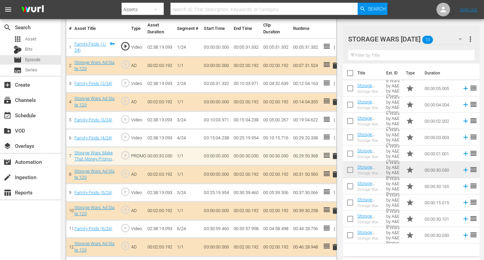
drag, startPoint x: 334, startPoint y: 155, endPoint x: 331, endPoint y: 145, distance: 11.3
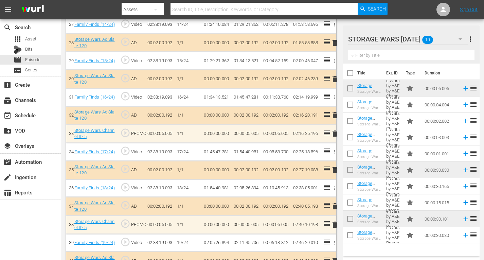
scroll to position [697, 0]
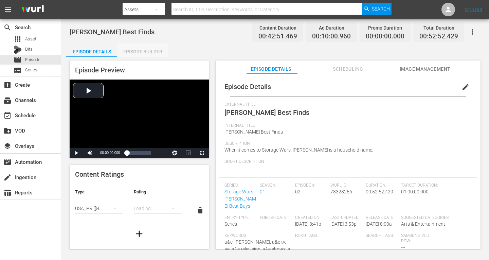
click at [143, 52] on div "Episode Builder" at bounding box center [142, 51] width 51 height 16
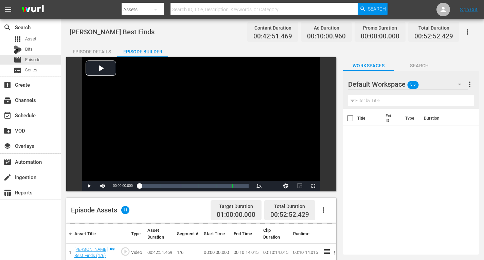
click at [459, 84] on icon "button" at bounding box center [459, 85] width 3 height 2
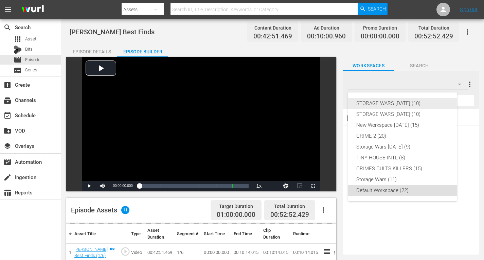
click at [387, 100] on div "STORAGE WARS [DATE] (10)" at bounding box center [402, 103] width 92 height 11
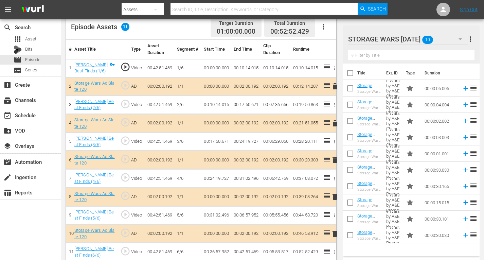
scroll to position [189, 0]
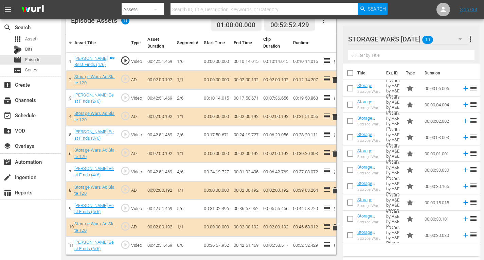
click at [334, 189] on span "delete" at bounding box center [335, 190] width 8 height 8
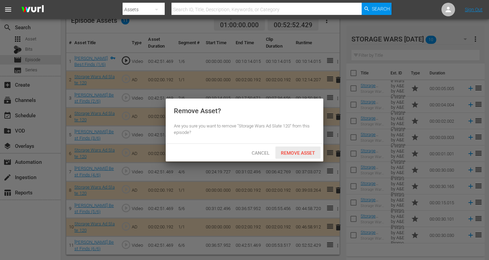
click at [299, 152] on span "Remove Asset" at bounding box center [297, 152] width 45 height 5
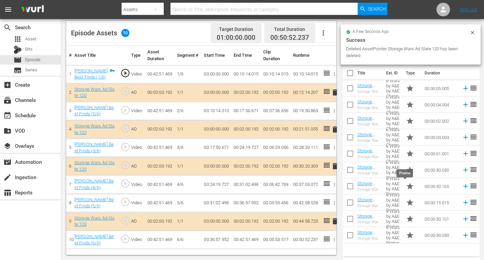
scroll to position [177, 0]
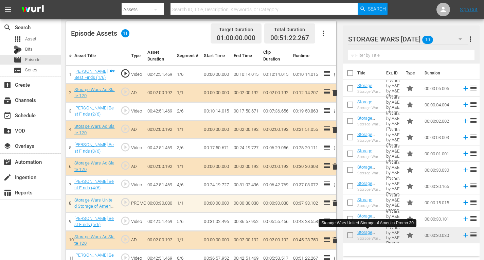
click at [334, 203] on span "delete" at bounding box center [335, 203] width 8 height 8
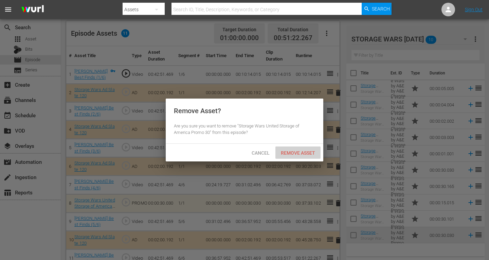
click at [300, 152] on span "Remove Asset" at bounding box center [297, 152] width 45 height 5
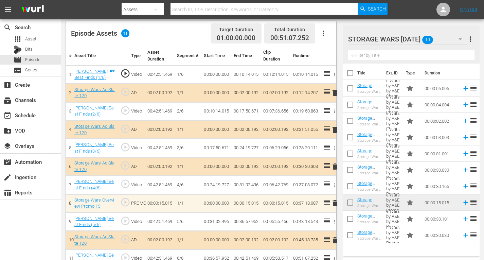
click at [335, 202] on span "delete" at bounding box center [335, 203] width 8 height 8
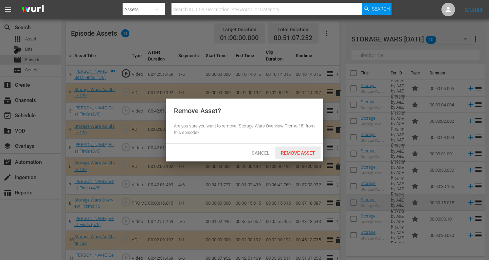
click at [296, 151] on span "Remove Asset" at bounding box center [297, 152] width 45 height 5
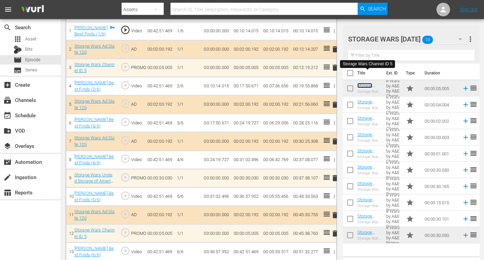
scroll to position [226, 0]
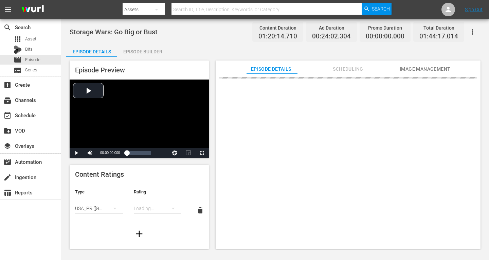
click at [141, 53] on div "Episode Builder" at bounding box center [142, 51] width 51 height 16
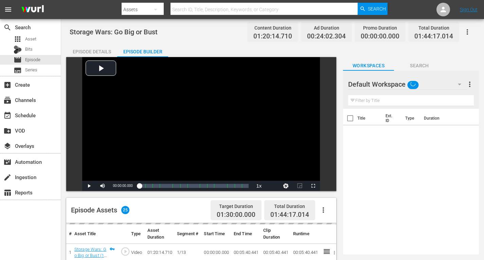
click at [460, 82] on icon "button" at bounding box center [459, 84] width 8 height 8
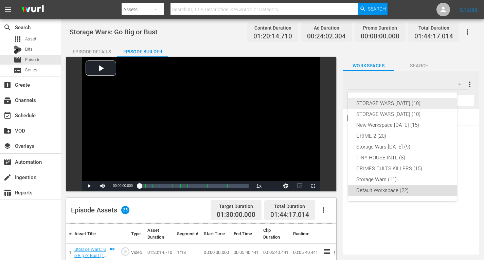
click at [399, 104] on div "STORAGE WARS [DATE] (10)" at bounding box center [402, 103] width 92 height 11
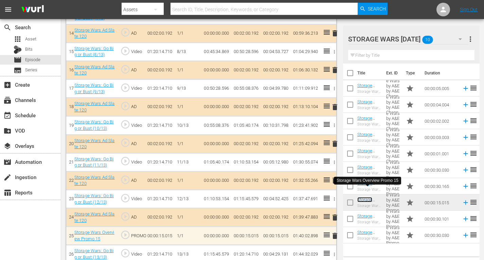
scroll to position [465, 0]
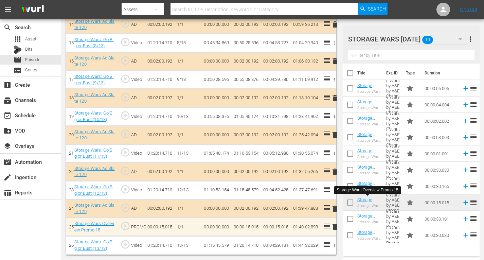
click at [334, 227] on span "delete" at bounding box center [335, 227] width 8 height 8
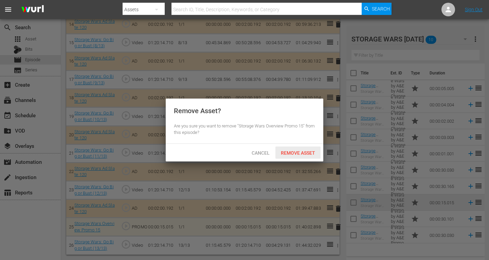
click at [301, 152] on span "Remove Asset" at bounding box center [297, 152] width 45 height 5
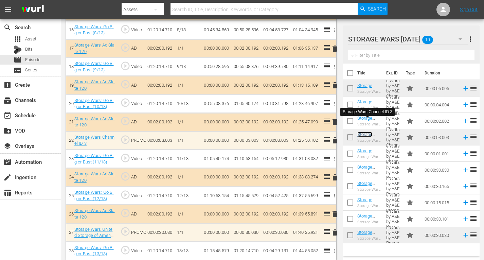
scroll to position [502, 0]
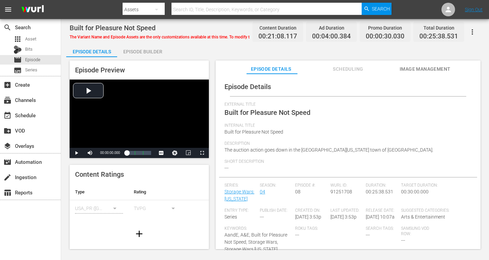
click at [137, 51] on div "Episode Builder" at bounding box center [142, 51] width 51 height 16
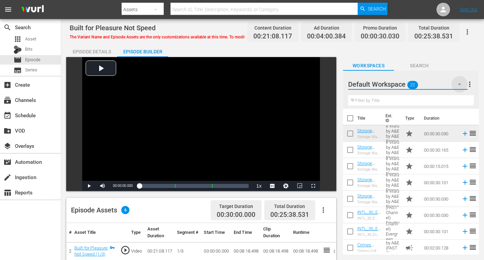
click at [459, 84] on icon "button" at bounding box center [459, 85] width 3 height 2
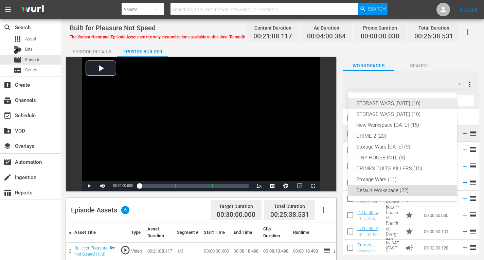
click at [424, 104] on div "STORAGE WARS [DATE] (10)" at bounding box center [402, 103] width 92 height 11
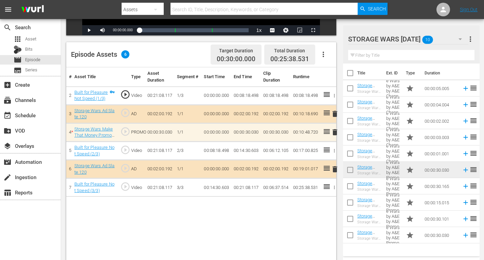
scroll to position [177, 0]
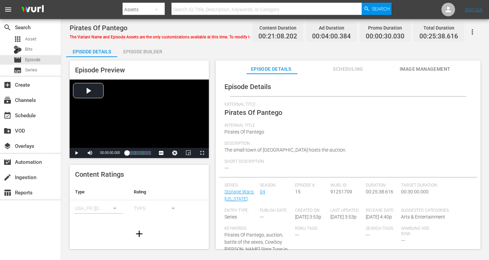
drag, startPoint x: 132, startPoint y: 50, endPoint x: 139, endPoint y: 42, distance: 10.6
click at [133, 50] on div "Episode Builder" at bounding box center [142, 51] width 51 height 16
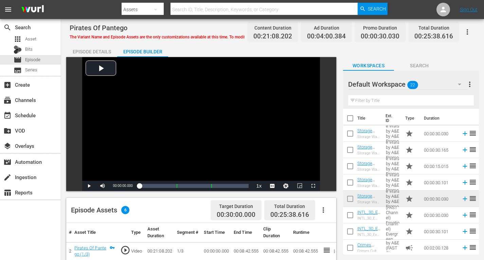
click at [458, 83] on icon "button" at bounding box center [459, 84] width 8 height 8
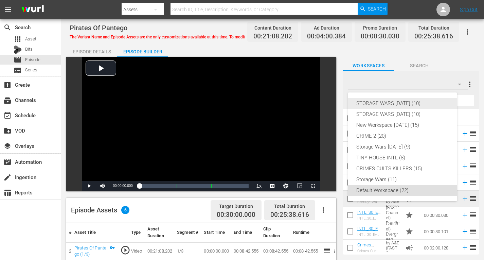
click at [428, 101] on div "STORAGE WARS [DATE] (10)" at bounding box center [402, 103] width 92 height 11
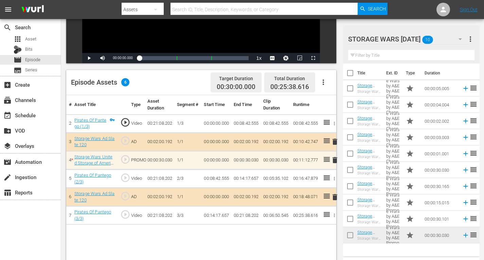
scroll to position [136, 0]
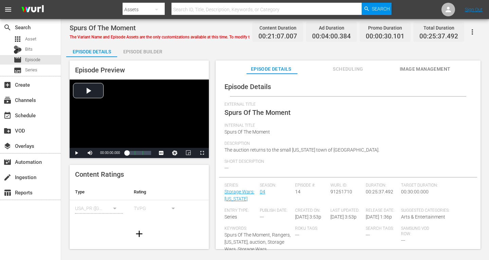
click at [128, 51] on div "Episode Builder" at bounding box center [142, 51] width 51 height 16
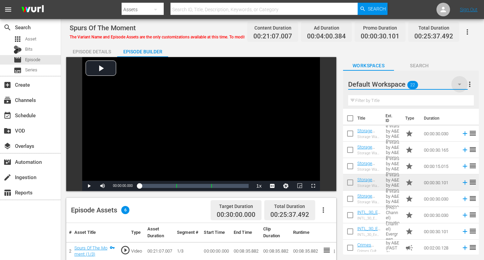
click at [458, 83] on icon "button" at bounding box center [459, 84] width 8 height 8
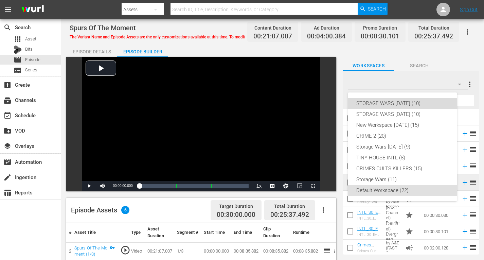
click at [391, 100] on div "STORAGE WARS [DATE] (10)" at bounding box center [402, 103] width 92 height 11
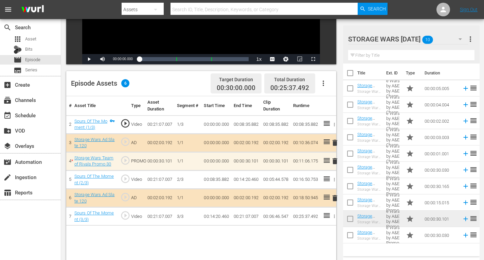
scroll to position [170, 0]
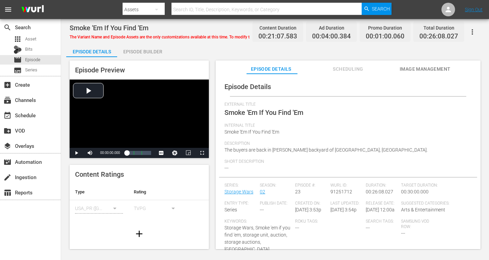
click at [138, 52] on div "Episode Builder" at bounding box center [142, 51] width 51 height 16
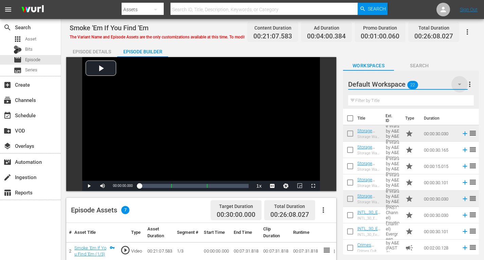
click at [458, 81] on icon "button" at bounding box center [459, 84] width 8 height 8
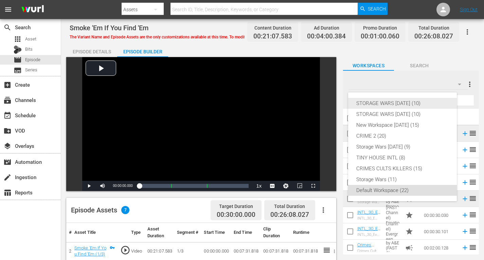
click at [418, 103] on div "STORAGE WARS [DATE] (10)" at bounding box center [402, 103] width 92 height 11
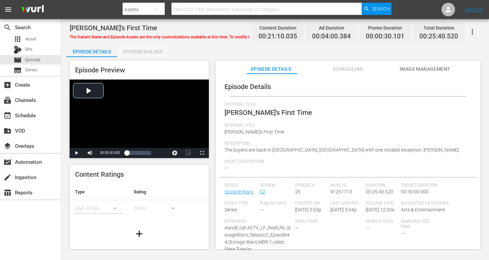
click at [152, 51] on div "Episode Builder" at bounding box center [142, 51] width 51 height 16
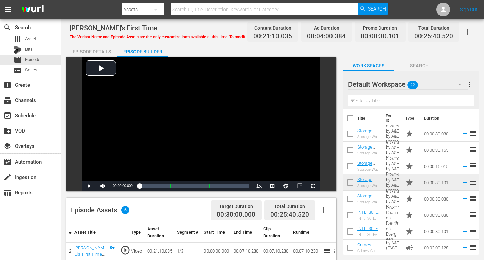
click at [457, 84] on icon "button" at bounding box center [459, 84] width 8 height 8
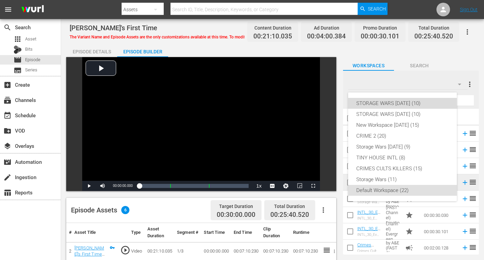
click at [400, 101] on div "STORAGE WARS [DATE] (10)" at bounding box center [402, 103] width 92 height 11
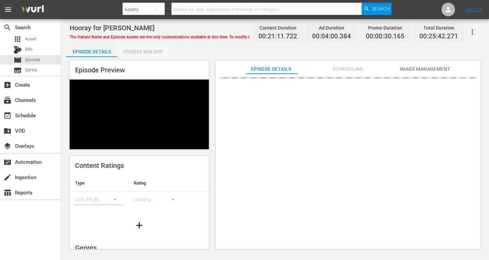
drag, startPoint x: 145, startPoint y: 51, endPoint x: 224, endPoint y: 13, distance: 88.5
click at [145, 51] on div "Episode Builder" at bounding box center [142, 51] width 51 height 16
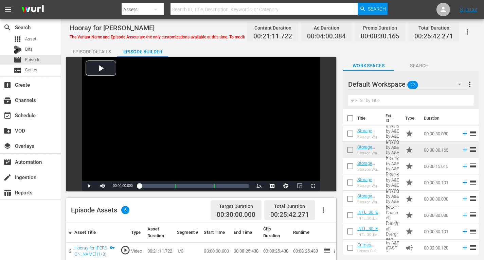
click at [462, 82] on icon "button" at bounding box center [459, 84] width 8 height 8
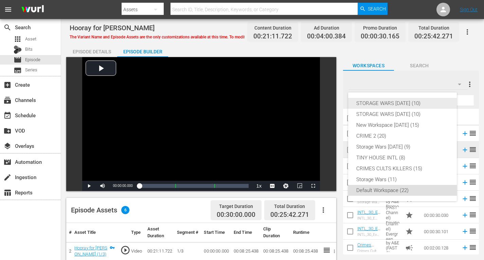
click at [430, 103] on div "STORAGE WARS [DATE] (10)" at bounding box center [402, 103] width 92 height 11
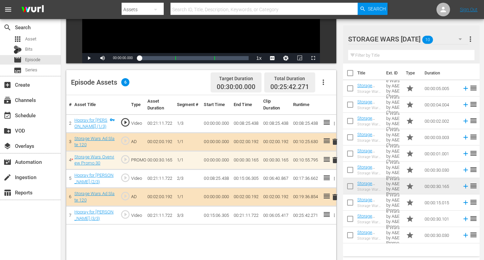
scroll to position [136, 0]
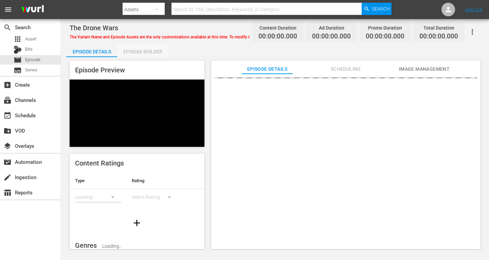
click at [136, 49] on div "Episode Builder" at bounding box center [142, 51] width 51 height 16
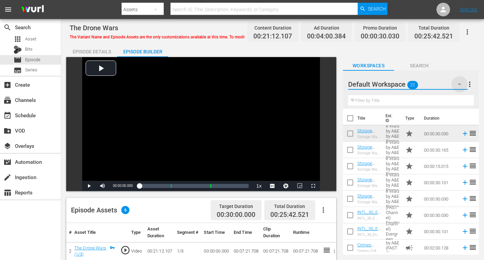
click at [458, 85] on icon "button" at bounding box center [459, 84] width 8 height 8
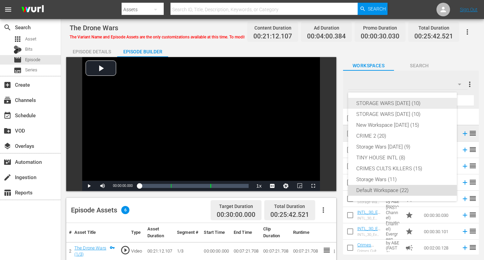
click at [420, 103] on div "STORAGE WARS [DATE] (10)" at bounding box center [402, 103] width 92 height 11
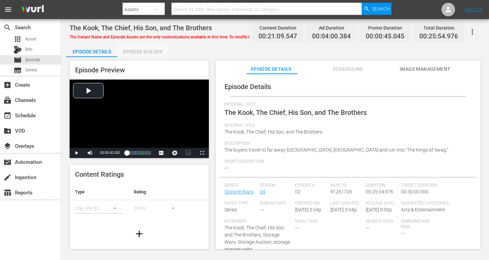
click at [140, 51] on div "Episode Builder" at bounding box center [142, 51] width 51 height 16
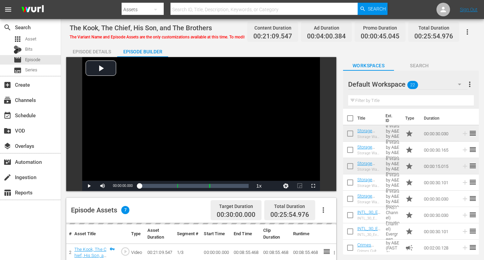
click at [461, 85] on icon "button" at bounding box center [459, 84] width 8 height 8
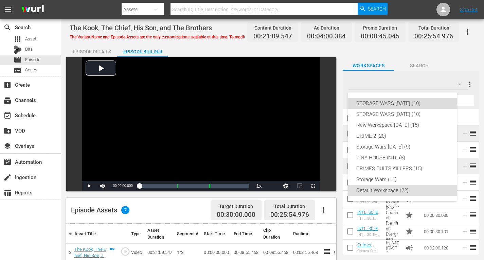
drag, startPoint x: 396, startPoint y: 101, endPoint x: 347, endPoint y: 21, distance: 94.1
click at [396, 101] on div "STORAGE WARS [DATE] (10)" at bounding box center [402, 103] width 92 height 11
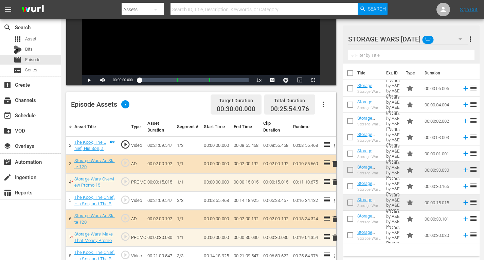
scroll to position [170, 0]
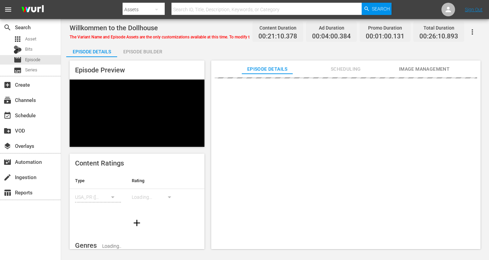
click at [136, 51] on div "Episode Builder" at bounding box center [142, 51] width 51 height 16
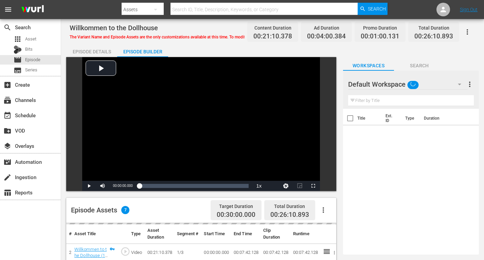
click at [458, 81] on icon "button" at bounding box center [459, 84] width 8 height 8
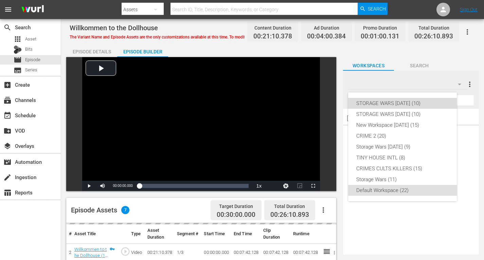
click at [405, 100] on div "STORAGE WARS [DATE] (10)" at bounding box center [402, 103] width 92 height 11
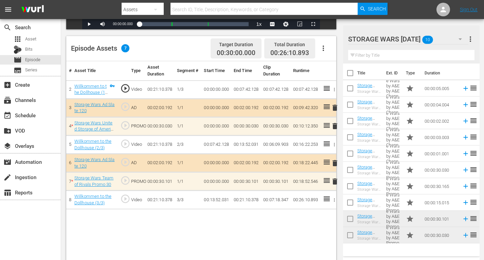
scroll to position [170, 0]
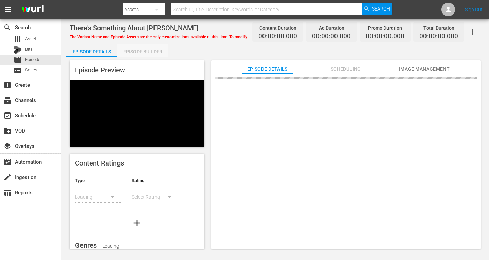
click at [140, 48] on div "Episode Builder" at bounding box center [142, 51] width 51 height 16
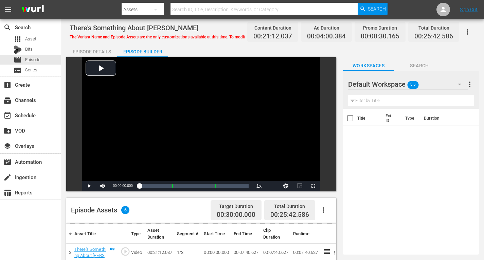
click at [460, 84] on icon "button" at bounding box center [459, 85] width 3 height 2
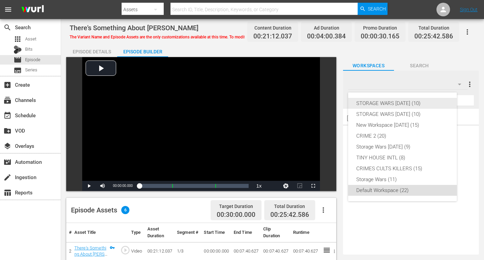
click at [416, 103] on div "STORAGE WARS [DATE] (10)" at bounding box center [402, 103] width 92 height 11
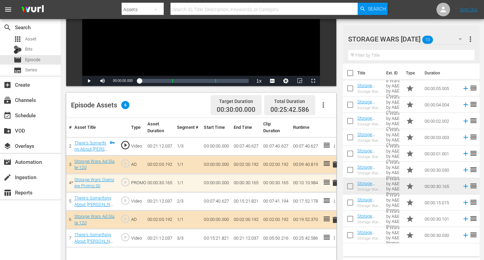
scroll to position [136, 0]
